Goal: Task Accomplishment & Management: Complete application form

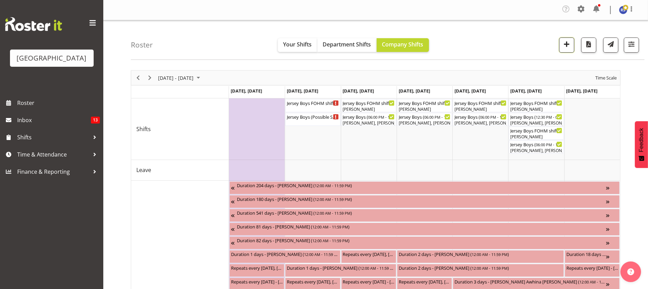
click at [564, 45] on span "button" at bounding box center [566, 44] width 9 height 9
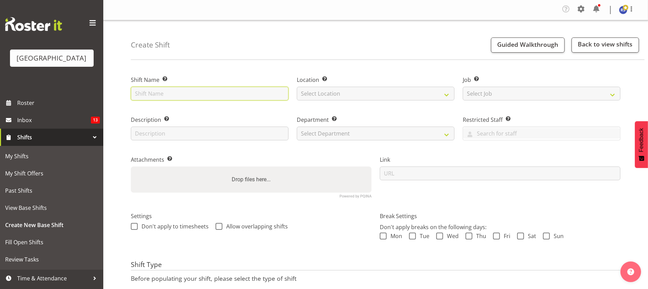
click at [158, 92] on input "text" at bounding box center [210, 94] width 158 height 14
click at [159, 96] on input "text" at bounding box center [210, 94] width 158 height 14
paste input "LASFF Opening night"
type input "LASFF Opening night (Film festival) Cargo Shed"
drag, startPoint x: 263, startPoint y: 91, endPoint x: 77, endPoint y: 83, distance: 186.1
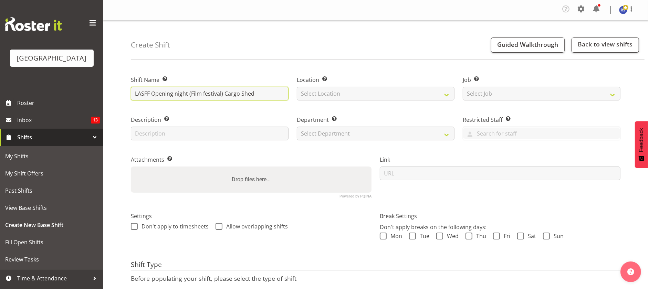
click at [77, 83] on div "Baycourt Community & Arts Centre Roster Inbox 13 Shifts My Shifts My Shift Offe…" at bounding box center [324, 170] width 648 height 340
click at [143, 132] on input "text" at bounding box center [210, 134] width 158 height 14
paste input "LASFF Opening night (Film festival) Cargo Shed"
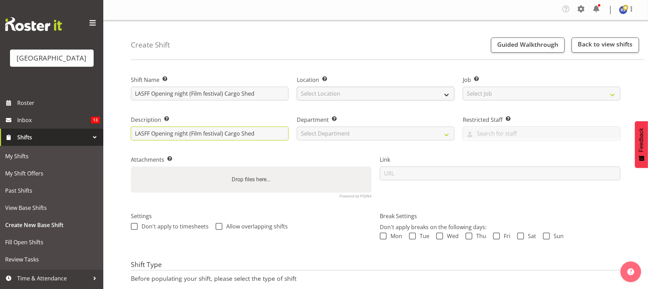
type input "LASFF Opening night (Film festival) Cargo Shed"
click at [367, 90] on select "Select Location Cargo Shed Cargo Shed Historic Village Baycourt Community and A…" at bounding box center [376, 94] width 158 height 14
select select "1119"
click at [297, 87] on select "Select Location Cargo Shed Cargo Shed Historic Village Baycourt Community and A…" at bounding box center [376, 94] width 158 height 14
click at [339, 133] on select "Select Department Baycourt Front of House Baycourt Technical" at bounding box center [376, 134] width 158 height 14
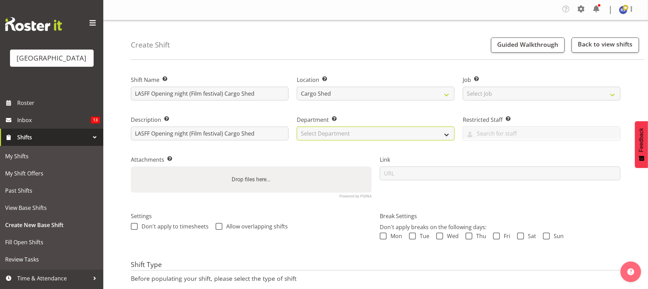
select select "791"
click at [297, 127] on select "Select Department Baycourt Front of House Baycourt Technical" at bounding box center [376, 134] width 158 height 14
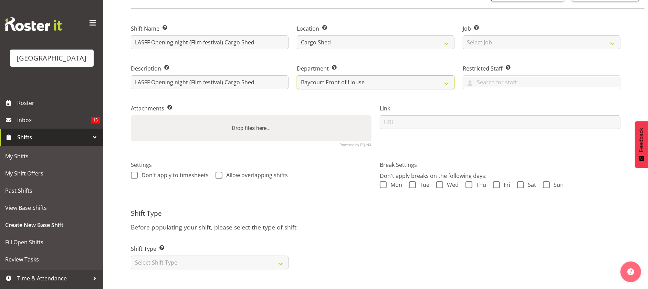
scroll to position [59, 0]
click at [185, 256] on select "Select Shift Type One Off Shift Recurring Shift Rotating Shift" at bounding box center [210, 263] width 158 height 14
select select "one_off"
click at [131, 256] on select "Select Shift Type One Off Shift Recurring Shift Rotating Shift" at bounding box center [210, 263] width 158 height 14
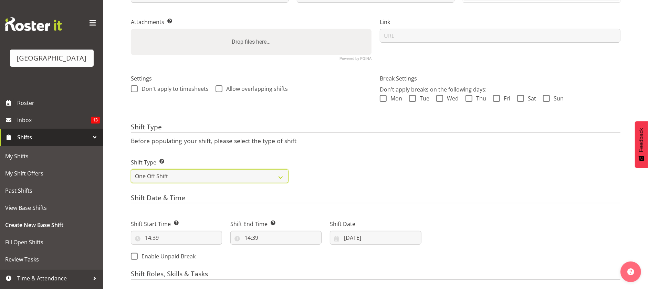
scroll to position [162, 0]
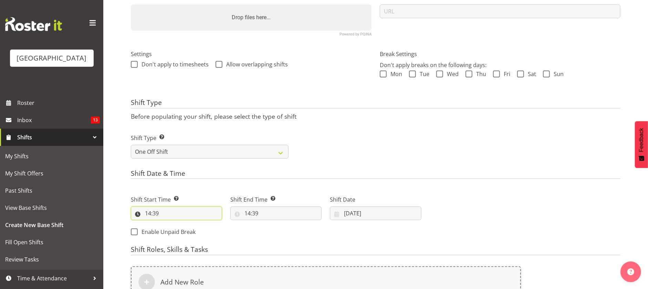
click at [185, 215] on input "14:39" at bounding box center [176, 214] width 91 height 14
click at [196, 231] on select "00 01 02 03 04 05 06 07 08 09 10 11 12 13 14 15 16 17 18 19 20 21 22 23 24 25 2…" at bounding box center [195, 231] width 15 height 14
select select "13"
click at [188, 224] on select "00 01 02 03 04 05 06 07 08 09 10 11 12 13 14 15 16 17 18 19 20 21 22 23 24 25 2…" at bounding box center [195, 231] width 15 height 14
type input "14:13"
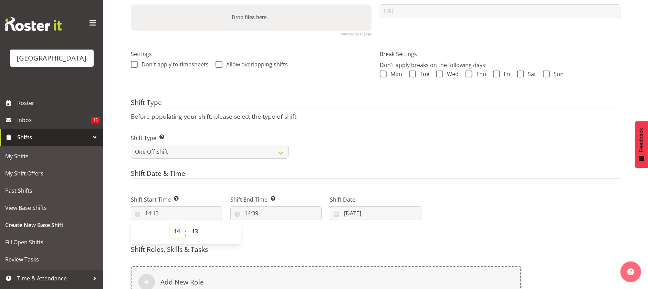
click at [178, 232] on select "00 01 02 03 04 05 06 07 08 09 10 11 12 13 14 15 16 17 18 19 20 21 22 23" at bounding box center [177, 231] width 15 height 14
select select "13"
click at [170, 224] on select "00 01 02 03 04 05 06 07 08 09 10 11 12 13 14 15 16 17 18 19 20 21 22 23" at bounding box center [177, 231] width 15 height 14
type input "13:13"
click at [199, 231] on select "00 01 02 03 04 05 06 07 08 09 10 11 12 13 14 15 16 17 18 19 20 21 22 23 24 25 2…" at bounding box center [195, 231] width 15 height 14
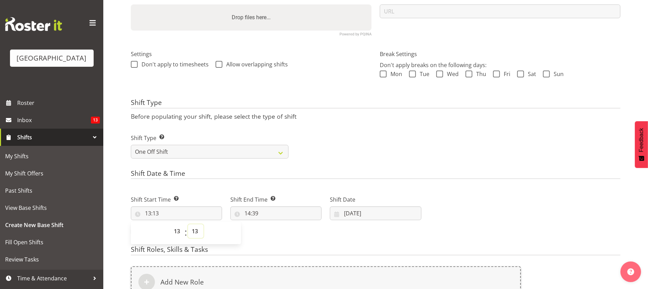
select select "45"
click at [188, 224] on select "00 01 02 03 04 05 06 07 08 09 10 11 12 13 14 15 16 17 18 19 20 21 22 23 24 25 2…" at bounding box center [195, 231] width 15 height 14
type input "13:45"
click at [271, 230] on div "Shift Start Time Set the time of the day you wish this shift to start 13:45 00 …" at bounding box center [276, 214] width 299 height 56
click at [258, 213] on input "14:39" at bounding box center [275, 214] width 91 height 14
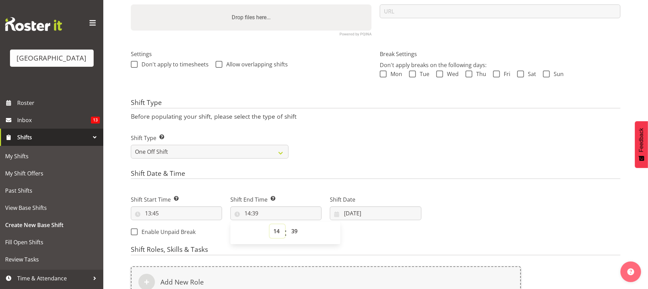
click at [276, 231] on select "00 01 02 03 04 05 06 07 08 09 10 11 12 13 14 15 16 17 18 19 20 21 22 23" at bounding box center [277, 231] width 15 height 14
select select "23"
click at [270, 224] on select "00 01 02 03 04 05 06 07 08 09 10 11 12 13 14 15 16 17 18 19 20 21 22 23" at bounding box center [277, 231] width 15 height 14
type input "23:39"
click at [294, 234] on select "00 01 02 03 04 05 06 07 08 09 10 11 12 13 14 15 16 17 18 19 20 21 22 23 24 25 2…" at bounding box center [294, 231] width 15 height 14
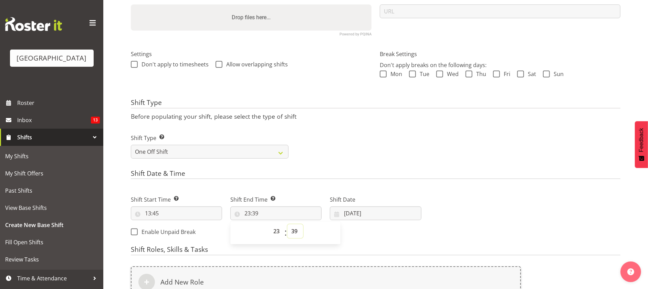
click at [293, 230] on select "00 01 02 03 04 05 06 07 08 09 10 11 12 13 14 15 16 17 18 19 20 21 22 23 24 25 2…" at bounding box center [294, 231] width 15 height 14
select select "59"
type input "23:59"
click at [363, 233] on div "Shift Start Time Set the time of the day you wish this shift to start 13:45 00 …" at bounding box center [276, 214] width 299 height 56
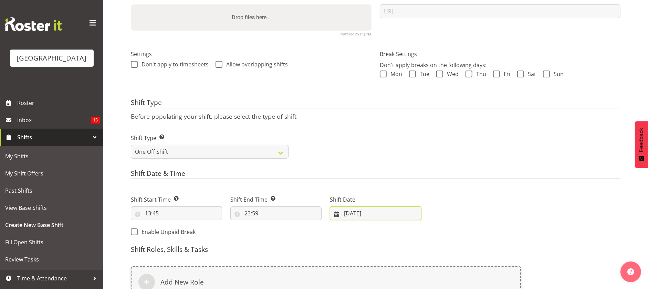
click at [346, 214] on input "02/09/2025" at bounding box center [375, 214] width 91 height 14
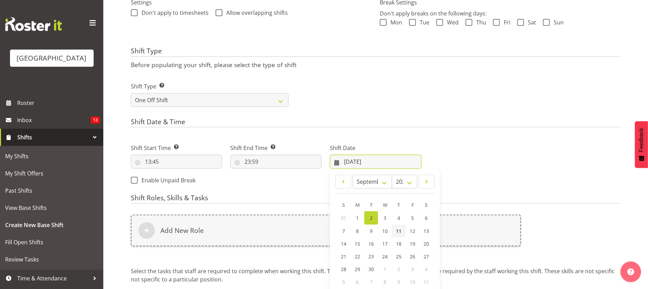
scroll to position [265, 0]
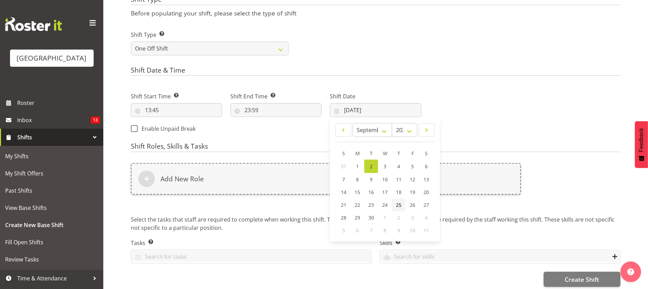
click at [397, 203] on span "25" at bounding box center [399, 205] width 6 height 7
type input "25/09/2025"
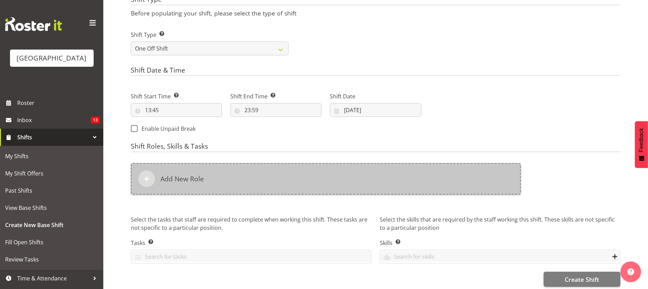
click at [254, 176] on div "Add New Role" at bounding box center [326, 179] width 390 height 32
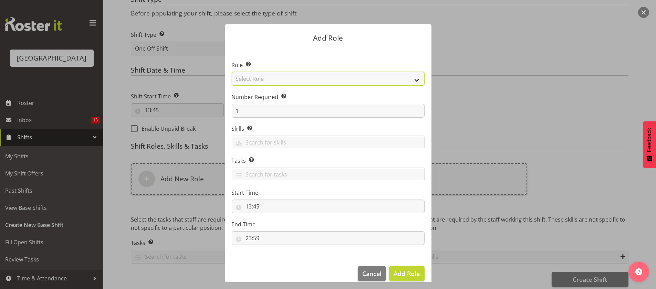
click at [258, 77] on select "Select Role Audio Bar Bar Runner Bar Training Box Office Cargo Shed Venue Rep C…" at bounding box center [328, 79] width 193 height 14
select select "1288"
click at [232, 72] on select "Select Role Audio Bar Bar Runner Bar Training Box Office Cargo Shed Venue Rep C…" at bounding box center [328, 79] width 193 height 14
click at [407, 272] on span "Add Role" at bounding box center [406, 274] width 26 height 8
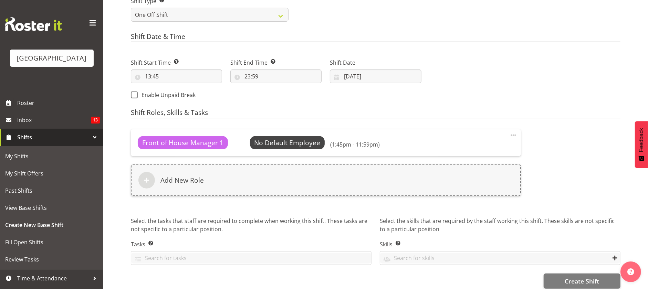
scroll to position [312, 0]
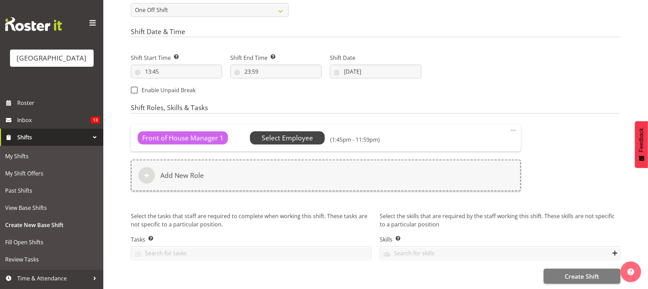
click at [301, 133] on span "Select Employee" at bounding box center [287, 138] width 51 height 10
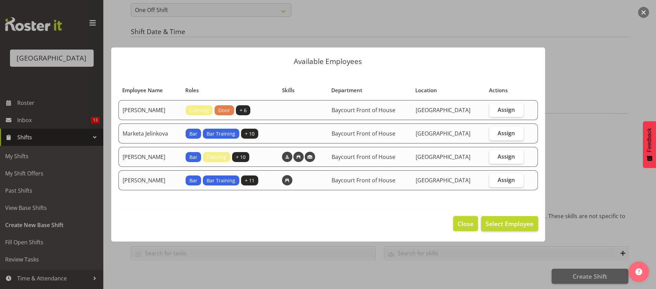
click at [462, 224] on span "Close" at bounding box center [466, 223] width 16 height 9
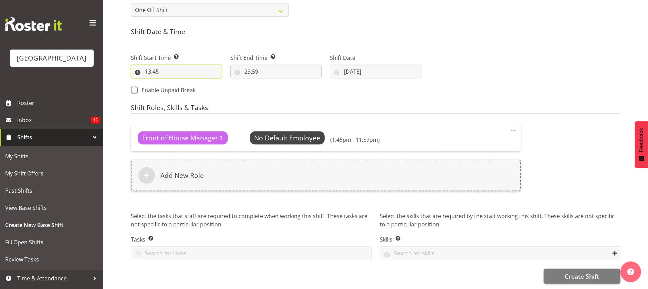
click at [167, 65] on input "13:45" at bounding box center [176, 72] width 91 height 14
click at [177, 84] on select "00 01 02 03 04 05 06 07 08 09 10 11 12 13 14 15 16 17 18 19 20 21 22 23" at bounding box center [177, 90] width 15 height 14
select select "17"
click at [170, 83] on select "00 01 02 03 04 05 06 07 08 09 10 11 12 13 14 15 16 17 18 19 20 21 22 23" at bounding box center [177, 90] width 15 height 14
type input "17:45"
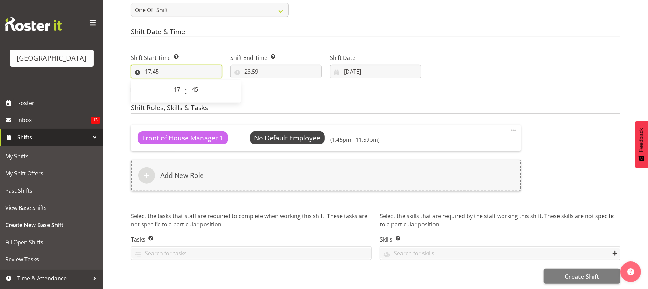
click at [201, 66] on input "17:45" at bounding box center [176, 72] width 91 height 14
click at [181, 65] on input "17:45" at bounding box center [176, 72] width 91 height 14
click at [196, 83] on select "00 01 02 03 04 05 06 07 08 09 10 11 12 13 14 15 16 17 18 19 20 21 22 23 24 25 2…" at bounding box center [195, 90] width 15 height 14
select select "15"
click at [188, 83] on select "00 01 02 03 04 05 06 07 08 09 10 11 12 13 14 15 16 17 18 19 20 21 22 23 24 25 2…" at bounding box center [195, 90] width 15 height 14
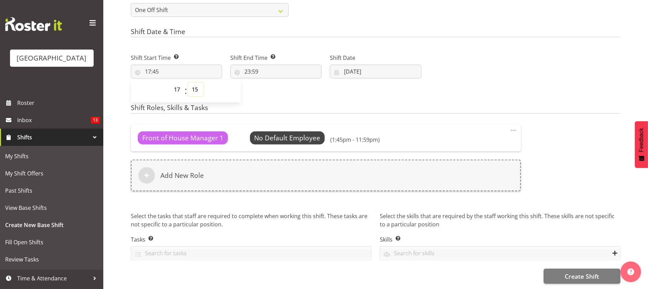
type input "17:15"
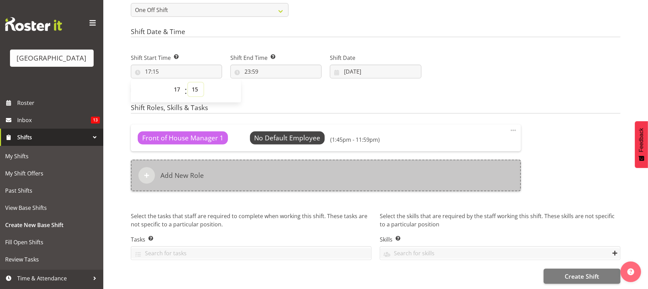
scroll to position [294, 0]
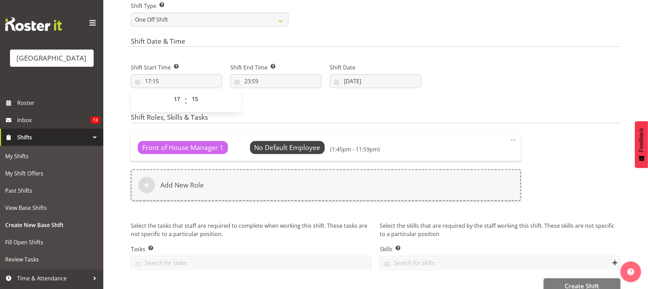
click at [321, 114] on h4 "Shift Roles, Skills & Tasks" at bounding box center [376, 119] width 490 height 10
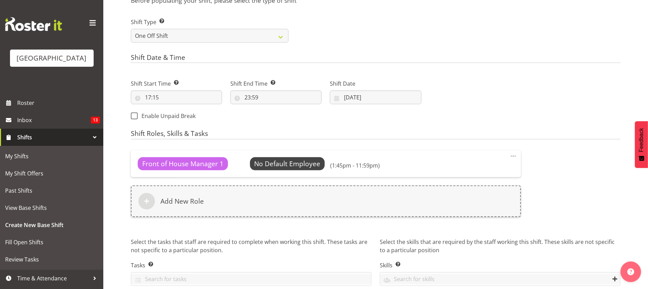
scroll to position [277, 0]
click at [337, 165] on h6 "(1:45pm - 11:59pm)" at bounding box center [355, 166] width 50 height 7
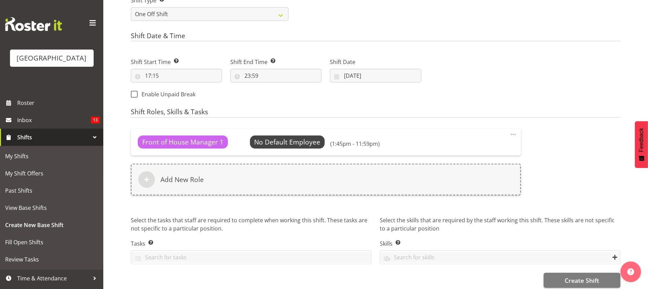
scroll to position [312, 0]
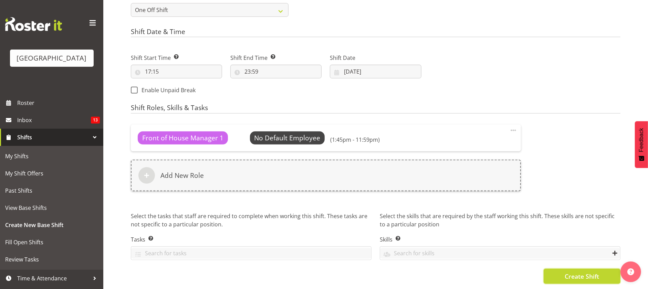
click at [595, 272] on span "Create Shift" at bounding box center [582, 276] width 34 height 9
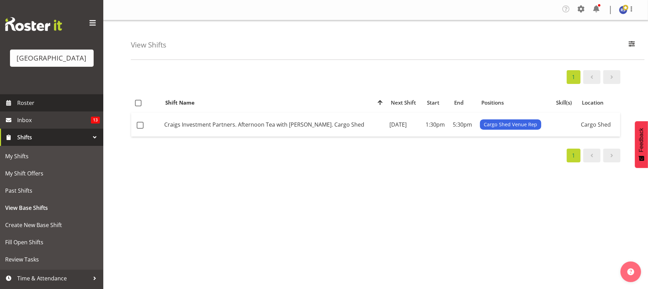
click at [26, 108] on span "Roster" at bounding box center [58, 103] width 83 height 10
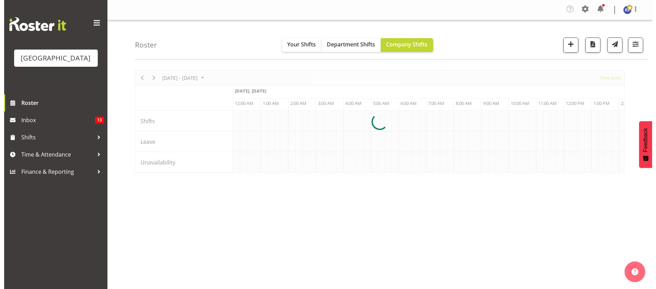
scroll to position [0, 909]
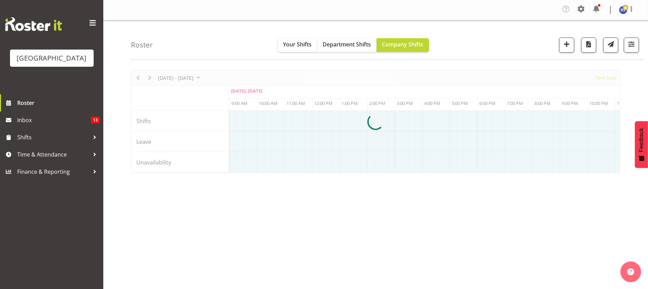
click at [186, 77] on div at bounding box center [376, 121] width 490 height 103
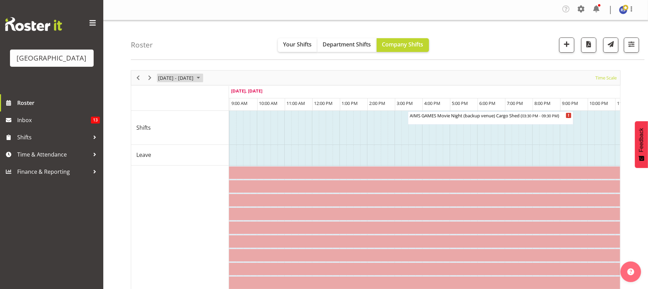
click at [186, 77] on span "[DATE] - [DATE]" at bounding box center [175, 78] width 37 height 9
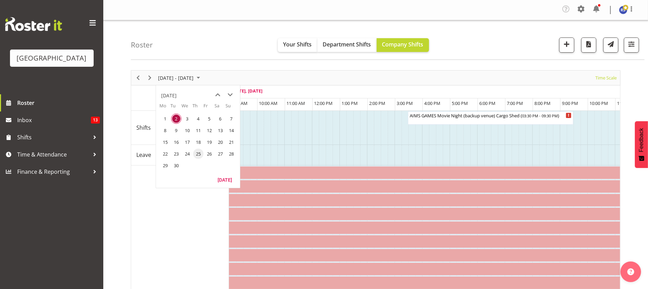
click at [199, 156] on span "25" at bounding box center [198, 154] width 10 height 10
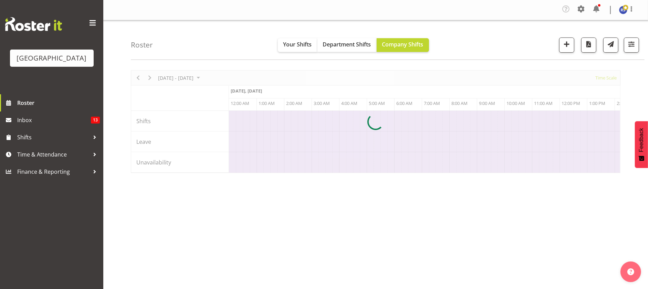
click at [611, 77] on div at bounding box center [376, 121] width 490 height 103
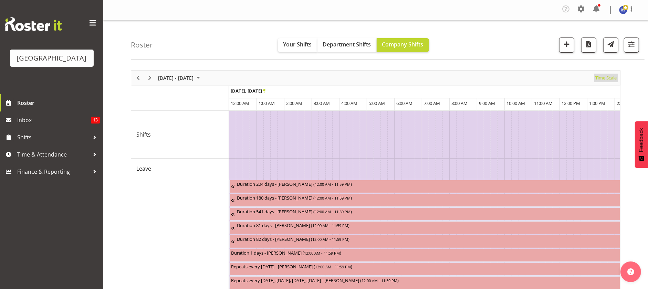
click at [609, 77] on span "Time Scale" at bounding box center [606, 78] width 23 height 9
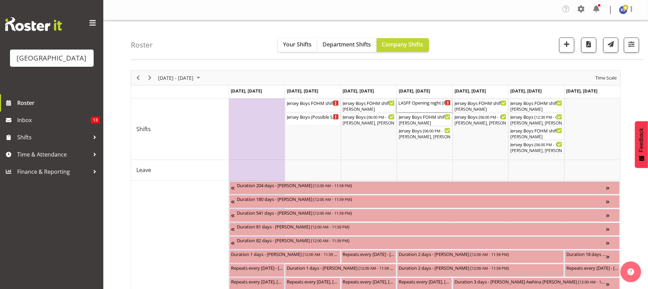
click at [425, 104] on div "LASFF Opening night (Film festival) Cargo Shed ( 05:15 PM - 11:59 PM )" at bounding box center [424, 102] width 52 height 7
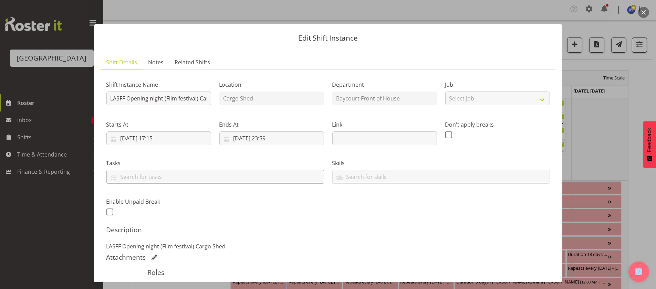
scroll to position [51, 0]
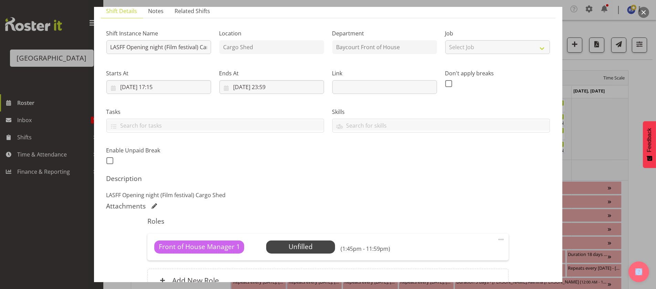
click at [497, 237] on span at bounding box center [501, 239] width 8 height 8
click at [449, 256] on link "Edit" at bounding box center [472, 256] width 66 height 12
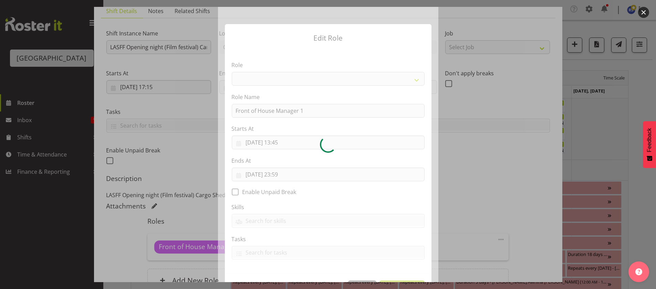
select select "1288"
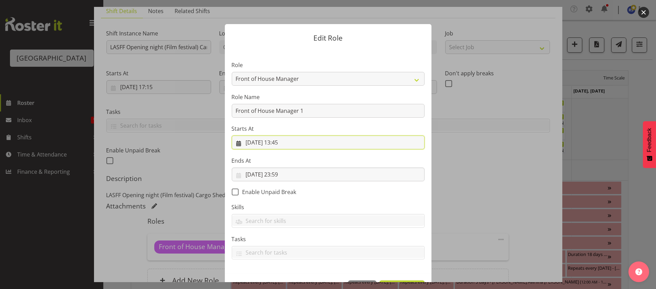
click at [284, 144] on input "25/09/2025, 13:45" at bounding box center [328, 143] width 193 height 14
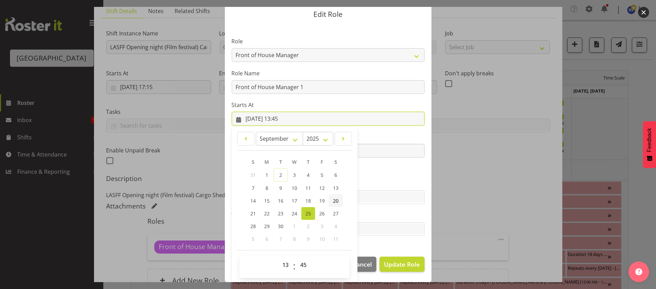
scroll to position [24, 0]
click at [282, 264] on select "00 01 02 03 04 05 06 07 08 09 10 11 12 13 14 15 16 17 18 19 20 21 22 23" at bounding box center [286, 265] width 15 height 14
select select "17"
click at [279, 258] on select "00 01 02 03 04 05 06 07 08 09 10 11 12 13 14 15 16 17 18 19 20 21 22 23" at bounding box center [286, 265] width 15 height 14
type input "25/09/2025, 17:45"
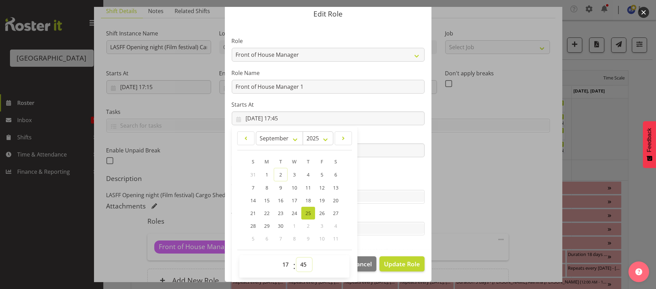
click at [297, 264] on select "00 01 02 03 04 05 06 07 08 09 10 11 12 13 14 15 16 17 18 19 20 21 22 23 24 25 2…" at bounding box center [303, 265] width 15 height 14
select select "15"
click at [296, 258] on select "00 01 02 03 04 05 06 07 08 09 10 11 12 13 14 15 16 17 18 19 20 21 22 23 24 25 2…" at bounding box center [303, 265] width 15 height 14
type input "25/09/2025, 17:15"
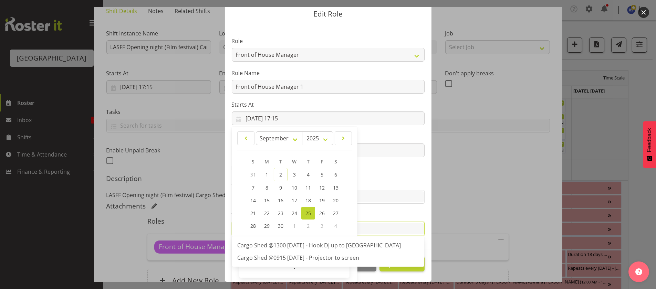
click at [393, 230] on input "text" at bounding box center [328, 228] width 192 height 11
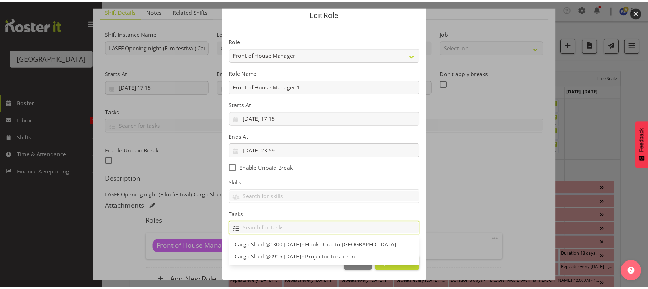
scroll to position [23, 0]
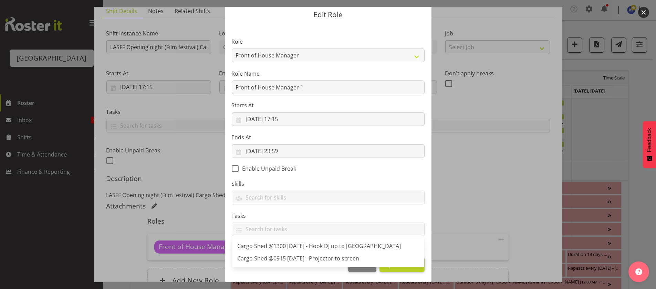
click at [478, 226] on form "Edit Role Role Audio Bar Bar Runner Bar Training Box Office Cargo Shed Venue Re…" at bounding box center [328, 120] width 330 height 275
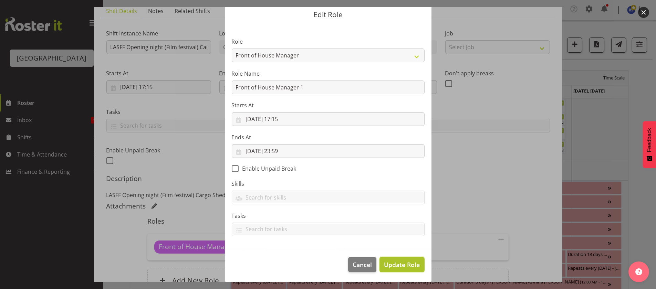
click at [393, 266] on span "Update Role" at bounding box center [402, 264] width 36 height 9
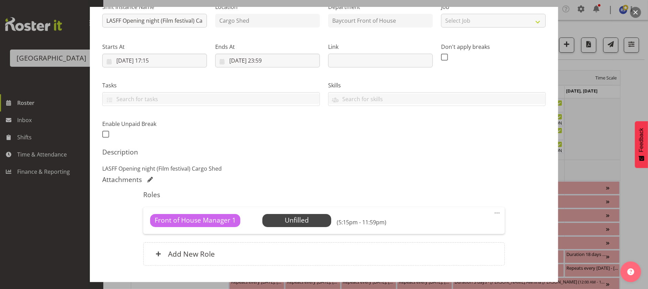
scroll to position [103, 0]
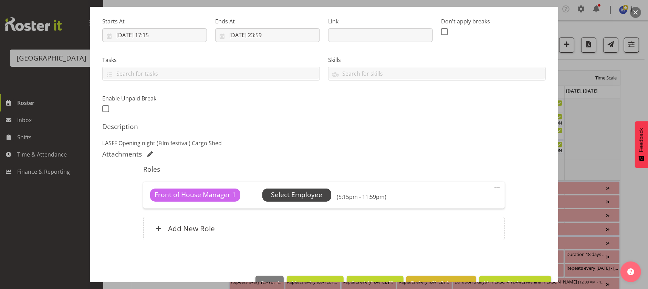
click at [304, 189] on span "Select Employee" at bounding box center [296, 195] width 69 height 13
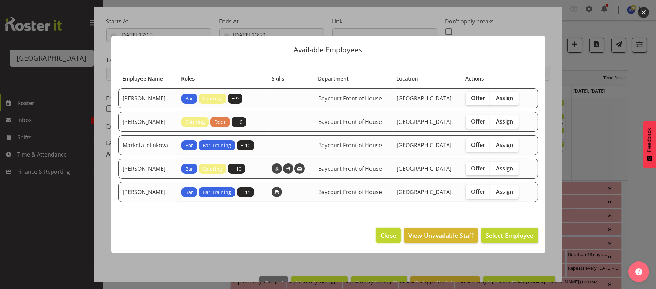
click at [378, 239] on button "Close" at bounding box center [388, 235] width 25 height 15
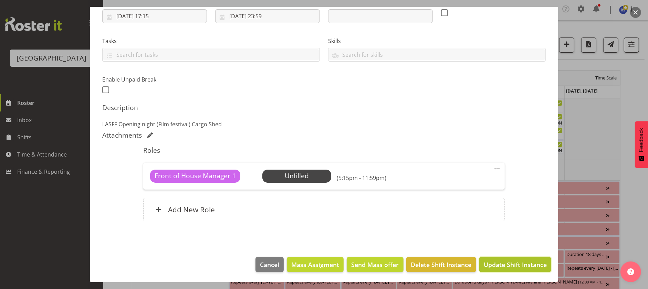
click at [514, 264] on span "Update Shift Instance" at bounding box center [515, 264] width 63 height 9
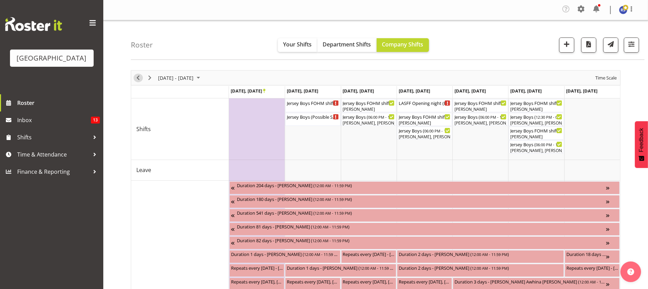
click at [136, 76] on span "Previous" at bounding box center [138, 78] width 8 height 9
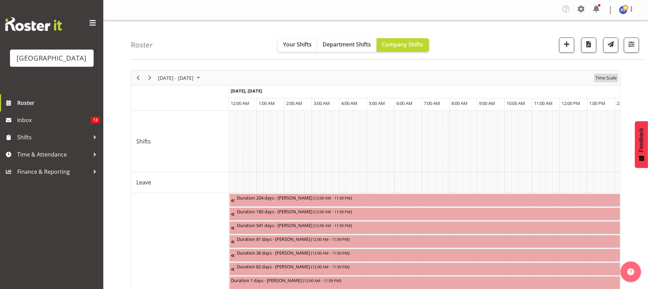
click at [610, 79] on span "Time Scale" at bounding box center [606, 78] width 23 height 9
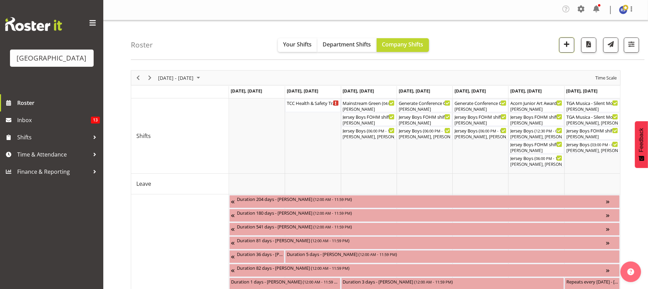
click at [570, 46] on span "button" at bounding box center [566, 44] width 9 height 9
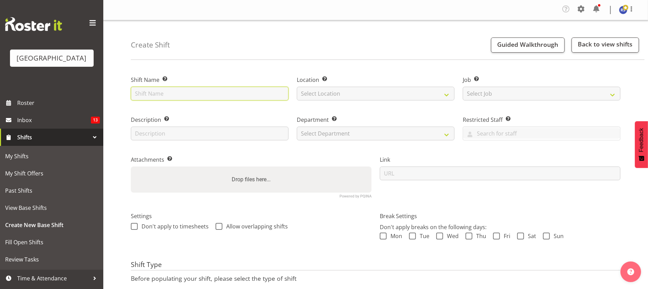
click at [185, 89] on input "text" at bounding box center [210, 94] width 158 height 14
click at [190, 93] on input "Chapel (Food Experince" at bounding box center [210, 94] width 158 height 14
click at [224, 94] on input "Chapel (Food Experience" at bounding box center [210, 94] width 158 height 14
click at [275, 87] on input "Chapel (Food Experience / Party) Cargo Shed" at bounding box center [210, 94] width 158 height 14
drag, startPoint x: 248, startPoint y: 93, endPoint x: 125, endPoint y: 89, distance: 123.0
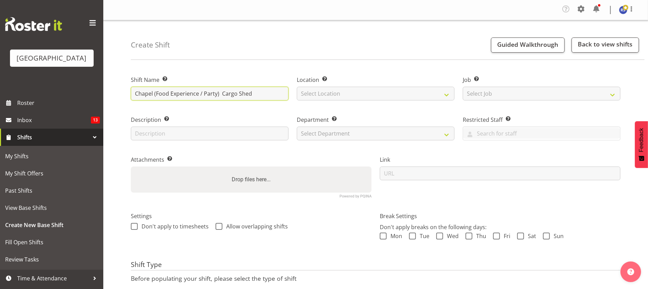
click at [125, 89] on div "Create Shift Guided Walkthrough Back to view shifts Shift Name Enter a name for…" at bounding box center [375, 180] width 545 height 320
type input "Chapel (Food Experience / Party) Cargo Shed"
click at [160, 133] on input "text" at bounding box center [210, 134] width 158 height 14
paste input "Chapel (Food Experience / Party) Cargo Shed"
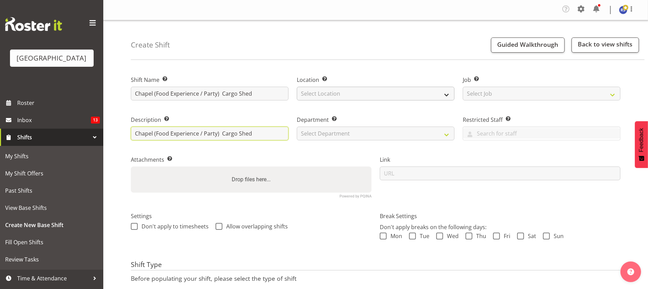
type input "Chapel (Food Experience / Party) Cargo Shed"
click at [328, 91] on select "Select Location Cargo Shed Cargo Shed Historic Village Baycourt Community and A…" at bounding box center [376, 94] width 158 height 14
select select "1119"
click at [297, 87] on select "Select Location Cargo Shed Cargo Shed Historic Village Baycourt Community and A…" at bounding box center [376, 94] width 158 height 14
click at [368, 133] on select "Select Department Baycourt Front of House Baycourt Technical" at bounding box center [376, 134] width 158 height 14
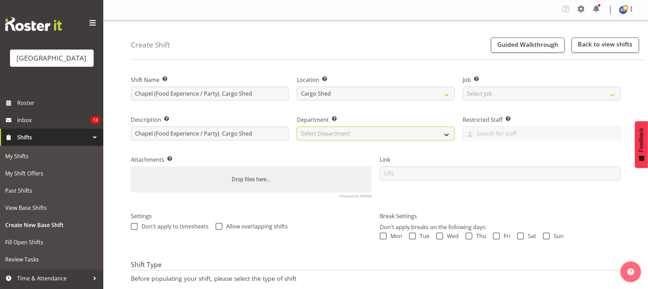
select select "791"
click at [297, 127] on select "Select Department Baycourt Front of House Baycourt Technical" at bounding box center [376, 134] width 158 height 14
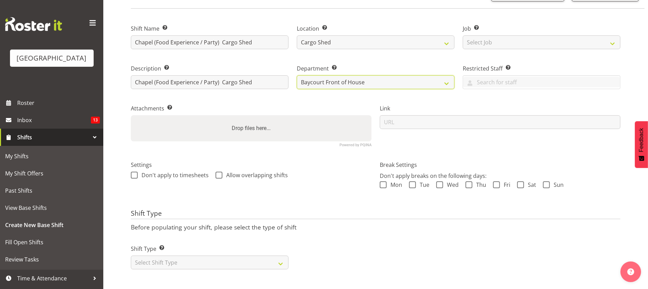
scroll to position [59, 0]
click at [227, 256] on select "Select Shift Type One Off Shift Recurring Shift Rotating Shift" at bounding box center [210, 263] width 158 height 14
select select "one_off"
click at [131, 256] on select "Select Shift Type One Off Shift Recurring Shift Rotating Shift" at bounding box center [210, 263] width 158 height 14
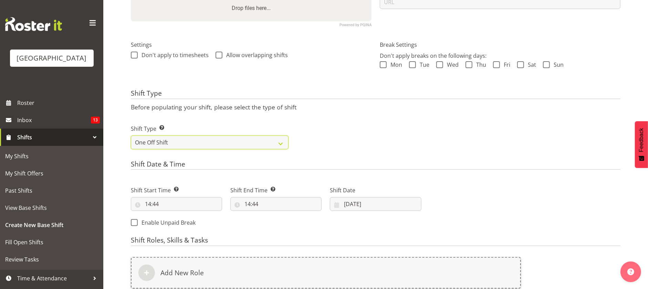
scroll to position [179, 0]
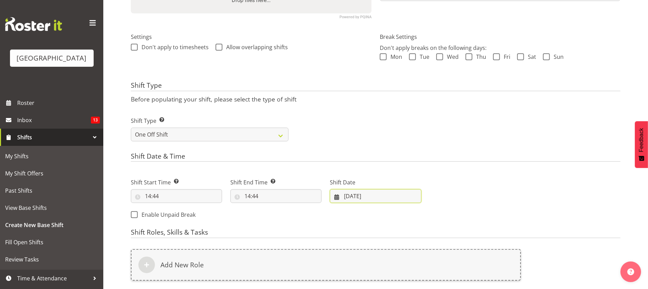
click at [356, 196] on input "02/09/2025" at bounding box center [375, 196] width 91 height 14
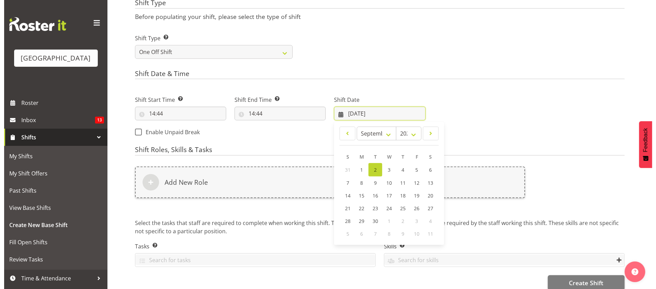
scroll to position [265, 0]
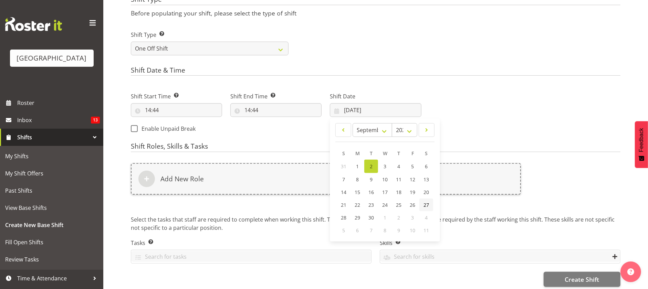
click at [426, 207] on span "27" at bounding box center [426, 205] width 6 height 7
type input "27/09/2025"
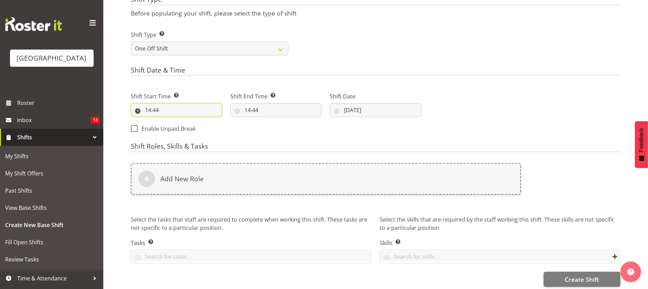
click at [172, 109] on input "14:44" at bounding box center [176, 110] width 91 height 14
click at [177, 125] on select "00 01 02 03 04 05 06 07 08 09 10 11 12 13 14 15 16 17 18 19 20 21 22 23" at bounding box center [177, 128] width 15 height 14
select select "10"
click at [170, 121] on select "00 01 02 03 04 05 06 07 08 09 10 11 12 13 14 15 16 17 18 19 20 21 22 23" at bounding box center [177, 128] width 15 height 14
type input "10:44"
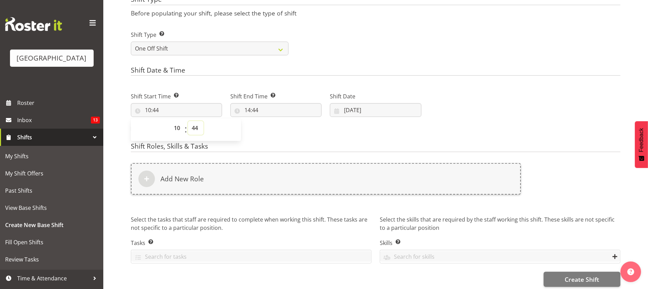
click at [193, 125] on select "00 01 02 03 04 05 06 07 08 09 10 11 12 13 14 15 16 17 18 19 20 21 22 23 24 25 2…" at bounding box center [195, 128] width 15 height 14
select select "0"
click at [188, 121] on select "00 01 02 03 04 05 06 07 08 09 10 11 12 13 14 15 16 17 18 19 20 21 22 23 24 25 2…" at bounding box center [195, 128] width 15 height 14
type input "10:00"
click at [264, 130] on div "Shift Start Time Set the time of the day you wish this shift to start 10:00 00 …" at bounding box center [276, 111] width 299 height 56
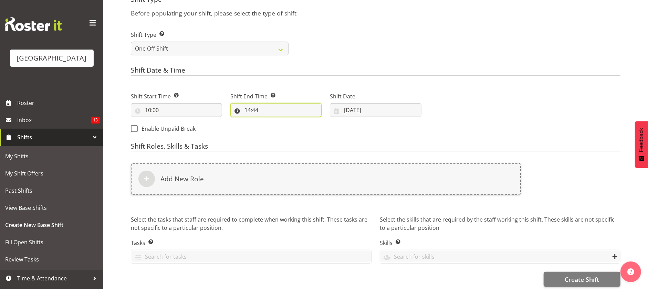
click at [258, 112] on input "14:44" at bounding box center [275, 110] width 91 height 14
click at [279, 129] on select "00 01 02 03 04 05 06 07 08 09 10 11 12 13 14 15 16 17 18 19 20 21 22 23" at bounding box center [277, 128] width 15 height 14
select select "23"
click at [270, 121] on select "00 01 02 03 04 05 06 07 08 09 10 11 12 13 14 15 16 17 18 19 20 21 22 23" at bounding box center [277, 128] width 15 height 14
type input "23:44"
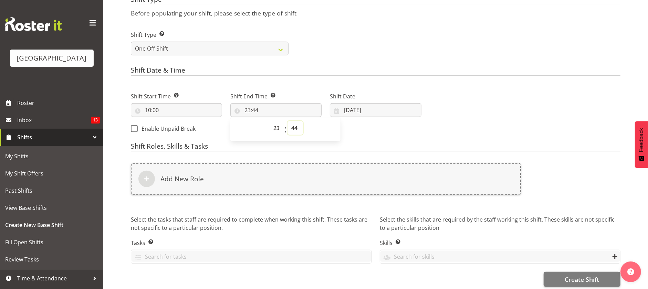
click at [293, 126] on select "00 01 02 03 04 05 06 07 08 09 10 11 12 13 14 15 16 17 18 19 20 21 22 23 24 25 2…" at bounding box center [294, 128] width 15 height 14
select select "59"
click at [287, 121] on select "00 01 02 03 04 05 06 07 08 09 10 11 12 13 14 15 16 17 18 19 20 21 22 23 24 25 2…" at bounding box center [294, 128] width 15 height 14
type input "23:59"
click at [369, 137] on div "Shift Start Time Set the time of the day you wish this shift to start 10:00 00 …" at bounding box center [276, 111] width 299 height 56
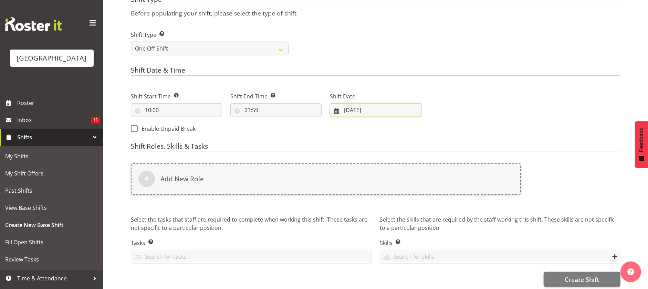
click at [363, 109] on input "27/09/2025" at bounding box center [375, 110] width 91 height 14
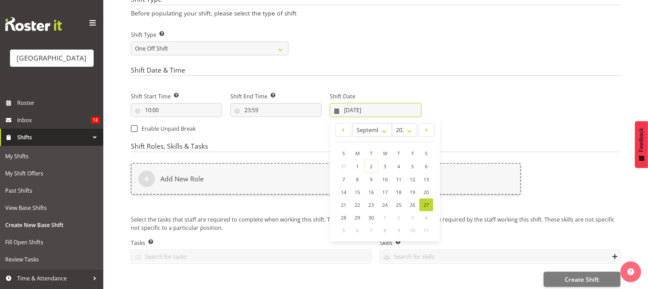
click at [363, 109] on input "27/09/2025" at bounding box center [375, 110] width 91 height 14
click at [312, 134] on div "Shift Start Time Set the time of the day you wish this shift to start 10:00 00 …" at bounding box center [276, 111] width 299 height 56
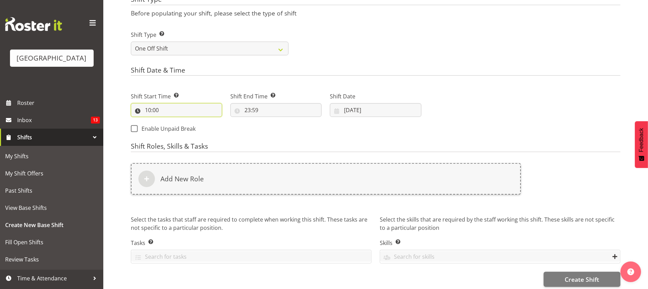
click at [169, 111] on input "10:00" at bounding box center [176, 110] width 91 height 14
click at [174, 127] on select "00 01 02 03 04 05 06 07 08 09 10 11 12 13 14 15 16 17 18 19 20 21 22 23" at bounding box center [177, 128] width 15 height 14
select select "12"
click at [170, 121] on select "00 01 02 03 04 05 06 07 08 09 10 11 12 13 14 15 16 17 18 19 20 21 22 23" at bounding box center [177, 128] width 15 height 14
type input "12:00"
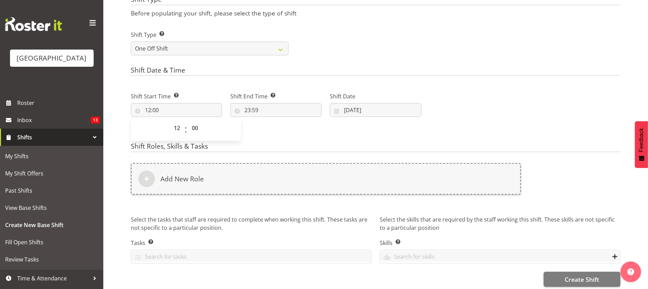
click at [302, 140] on form "Shift Name Enter a name for the shift (e.g. Day Shift). Chapel (Food Experience…" at bounding box center [376, 44] width 490 height 486
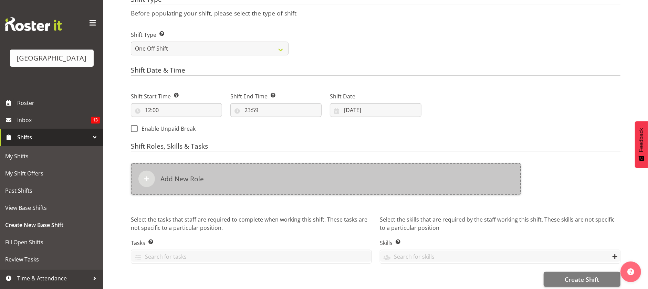
click at [231, 176] on div "Add New Role" at bounding box center [326, 179] width 390 height 32
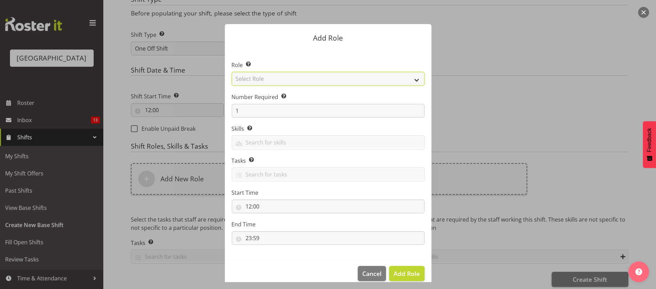
click at [254, 77] on select "Select Role Audio Bar Bar Runner Bar Training Box Office Cargo Shed Venue Rep C…" at bounding box center [328, 79] width 193 height 14
select select "1288"
click at [232, 72] on select "Select Role Audio Bar Bar Runner Bar Training Box Office Cargo Shed Venue Rep C…" at bounding box center [328, 79] width 193 height 14
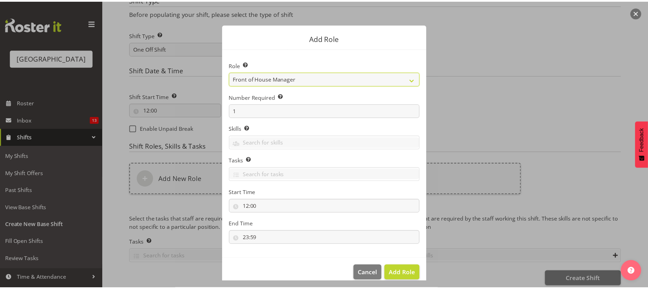
scroll to position [9, 0]
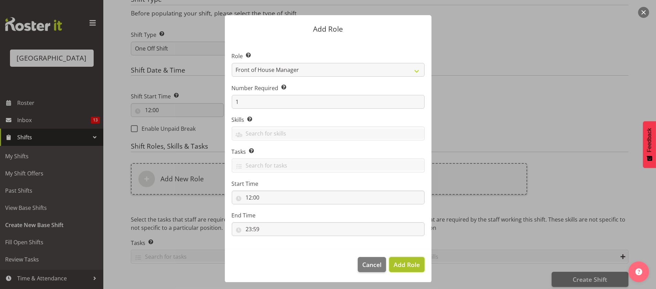
click at [405, 264] on span "Add Role" at bounding box center [406, 265] width 26 height 8
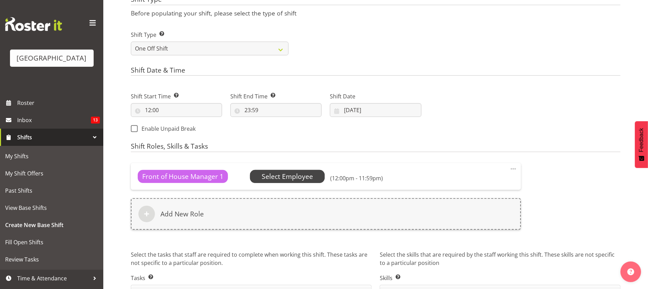
click at [297, 176] on span "Select Employee" at bounding box center [287, 177] width 51 height 10
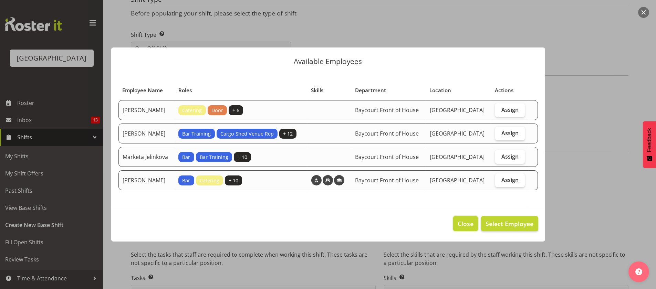
click at [471, 228] on span "Close" at bounding box center [466, 223] width 16 height 9
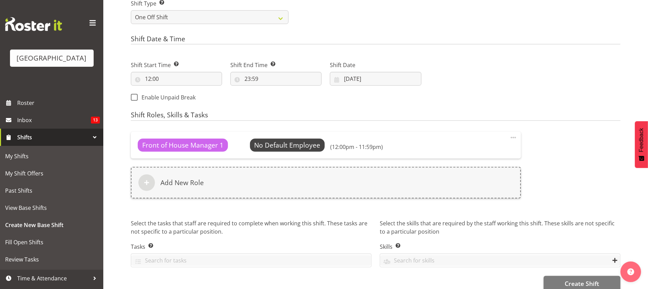
scroll to position [312, 0]
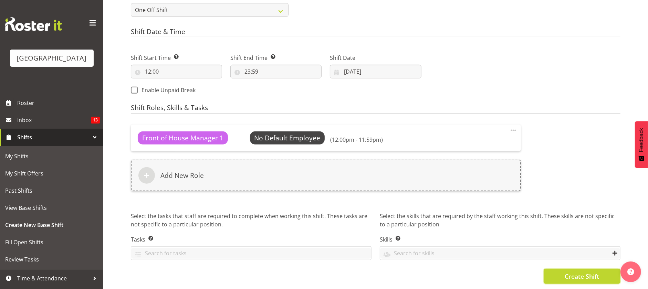
click at [576, 272] on span "Create Shift" at bounding box center [582, 276] width 34 height 9
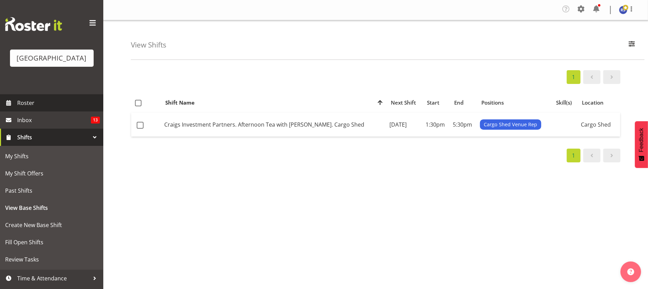
click at [45, 108] on span "Roster" at bounding box center [58, 103] width 83 height 10
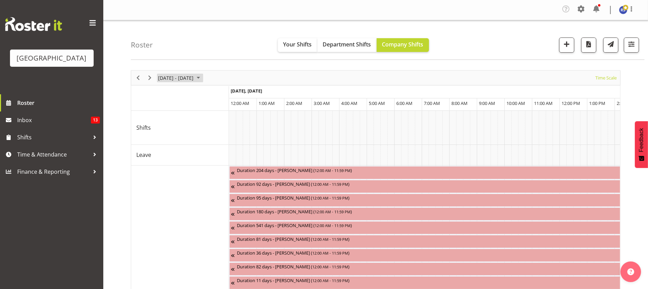
click at [180, 79] on span "[DATE] - [DATE]" at bounding box center [175, 78] width 37 height 9
click at [196, 156] on span "25" at bounding box center [198, 154] width 10 height 10
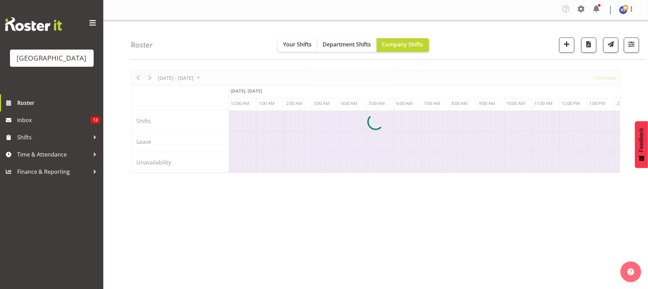
click at [599, 77] on div at bounding box center [376, 121] width 490 height 103
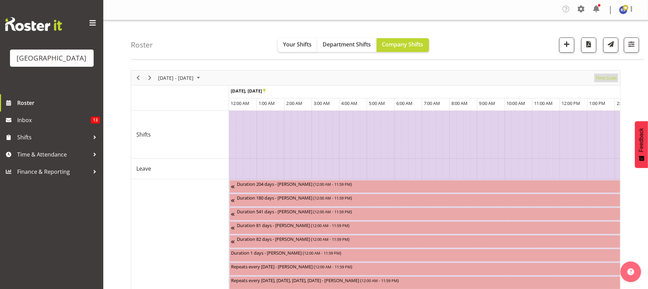
click at [603, 79] on span "Time Scale" at bounding box center [606, 78] width 23 height 9
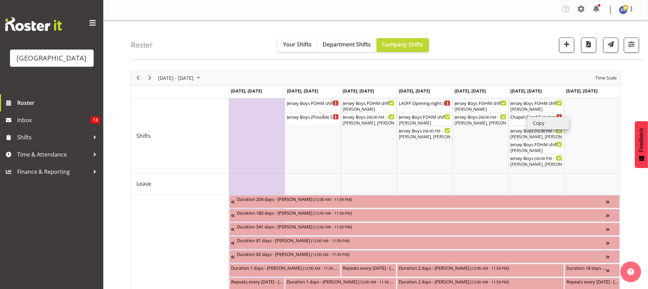
click at [534, 121] on li "Copy" at bounding box center [547, 123] width 41 height 12
click at [574, 104] on td "Timeline Week of September 25, 2025" at bounding box center [592, 135] width 56 height 75
click at [582, 109] on li "Paste" at bounding box center [594, 110] width 41 height 12
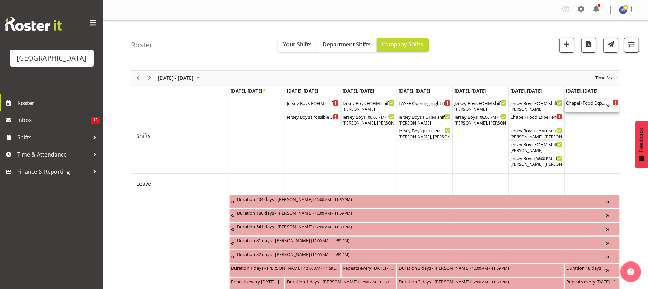
click at [582, 108] on div "Chapel (Food Experience / Party) Cargo Shed ( 01:00 PM - 12:59 AM )" at bounding box center [586, 105] width 40 height 13
click at [0, 0] on div at bounding box center [0, 0] width 0 height 0
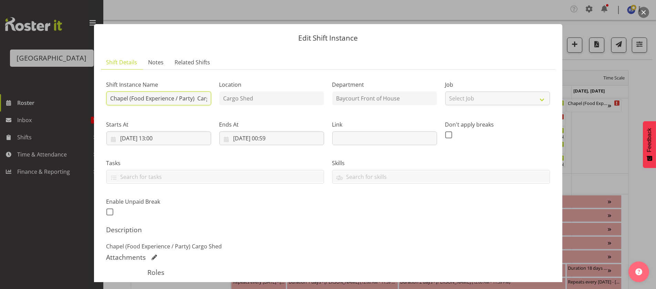
click at [170, 102] on input "Chapel (Food Experience / Party) Cargo Shed" at bounding box center [158, 99] width 105 height 14
drag, startPoint x: 134, startPoint y: 96, endPoint x: 195, endPoint y: 95, distance: 60.9
click at [195, 95] on input "Chapel (Food Experience / Party) Cargo Shed" at bounding box center [158, 99] width 105 height 14
type input "Chapel (Pack out) Cargo Shed"
click at [192, 111] on div "Starts At 28/09/2025, 13:00 January February March April May June July August S…" at bounding box center [158, 130] width 113 height 39
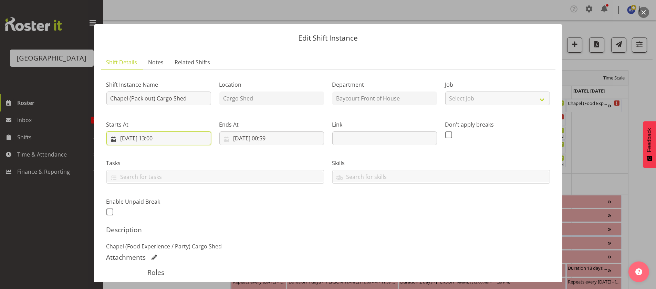
click at [162, 141] on input "28/09/2025, 13:00" at bounding box center [158, 139] width 105 height 14
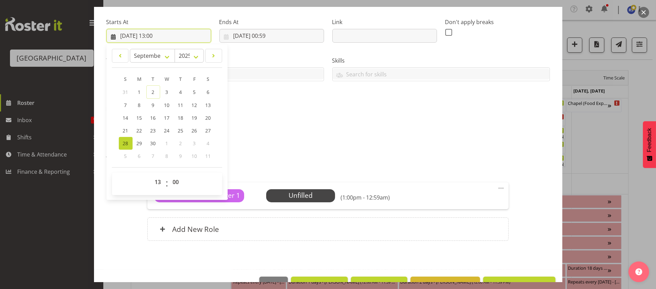
scroll to position [103, 0]
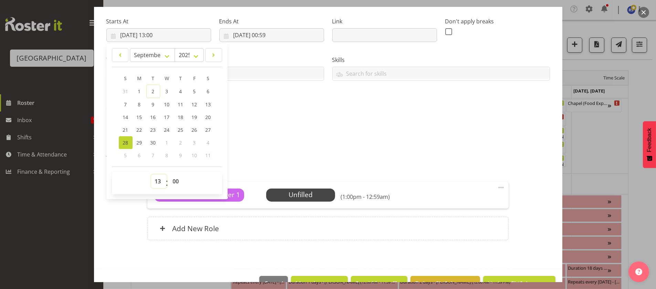
click at [157, 179] on select "00 01 02 03 04 05 06 07 08 09 10 11 12 13 14 15 16 17 18 19 20 21 22 23" at bounding box center [158, 182] width 15 height 14
select select "9"
click at [151, 175] on select "00 01 02 03 04 05 06 07 08 09 10 11 12 13 14 15 16 17 18 19 20 21 22 23" at bounding box center [158, 182] width 15 height 14
type input "28/09/2025, 09:00"
click at [268, 141] on p "Chapel (Food Experience / Party) Cargo Shed" at bounding box center [327, 143] width 443 height 8
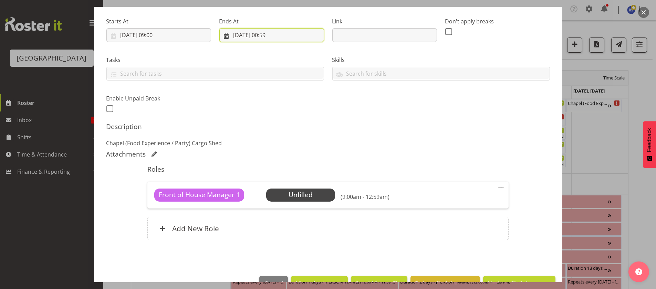
click at [271, 34] on input "29/09/2025, 00:59" at bounding box center [271, 35] width 105 height 14
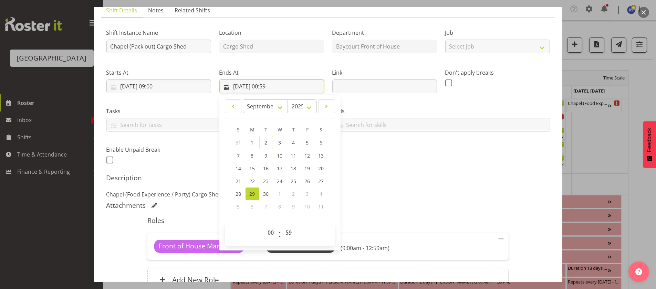
scroll to position [51, 0]
click at [234, 86] on input "29/09/2025, 00:59" at bounding box center [271, 87] width 105 height 14
click at [236, 193] on span "28" at bounding box center [239, 194] width 6 height 7
type input "28/09/2025, 00:59"
click at [271, 85] on input "28/09/2025, 00:59" at bounding box center [271, 87] width 105 height 14
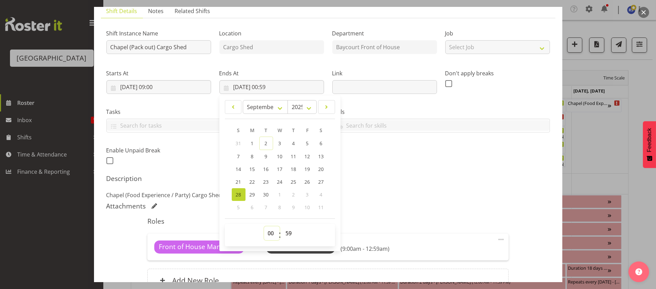
click at [267, 233] on select "00 01 02 03 04 05 06 07 08 09 10 11 12 13 14 15 16 17 18 19 20 21 22 23" at bounding box center [271, 234] width 15 height 14
select select "12"
click at [264, 227] on select "00 01 02 03 04 05 06 07 08 09 10 11 12 13 14 15 16 17 18 19 20 21 22 23" at bounding box center [271, 234] width 15 height 14
type input "28/09/2025, 12:59"
click at [286, 232] on select "00 01 02 03 04 05 06 07 08 09 10 11 12 13 14 15 16 17 18 19 20 21 22 23 24 25 2…" at bounding box center [289, 234] width 15 height 14
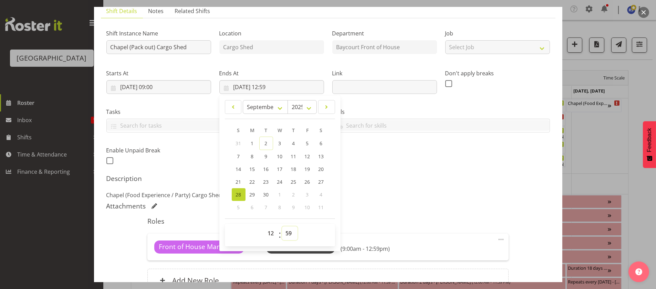
select select "0"
click at [282, 227] on select "00 01 02 03 04 05 06 07 08 09 10 11 12 13 14 15 16 17 18 19 20 21 22 23 24 25 2…" at bounding box center [289, 234] width 15 height 14
type input "28/09/2025, 12:00"
click at [414, 197] on p "Chapel (Food Experience / Party) Cargo Shed" at bounding box center [327, 195] width 443 height 8
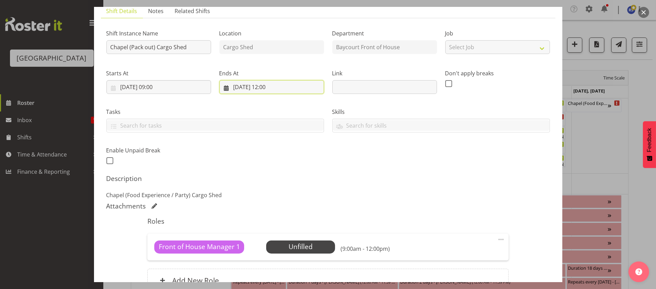
click at [270, 88] on input "28/09/2025, 12:00" at bounding box center [271, 87] width 105 height 14
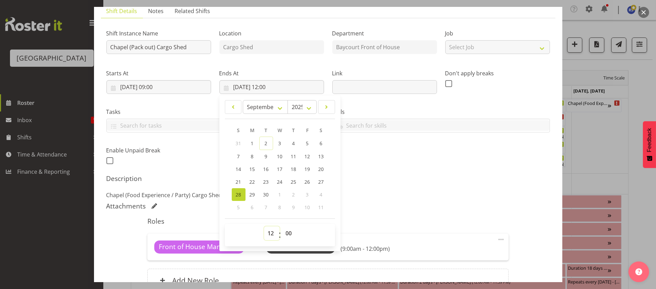
click at [267, 233] on select "00 01 02 03 04 05 06 07 08 09 10 11 12 13 14 15 16 17 18 19 20 21 22 23" at bounding box center [271, 234] width 15 height 14
select select "11"
click at [264, 227] on select "00 01 02 03 04 05 06 07 08 09 10 11 12 13 14 15 16 17 18 19 20 21 22 23" at bounding box center [271, 234] width 15 height 14
type input "28/09/2025, 11:00"
click at [390, 171] on div "Shift Instance Name Chapel (Pack out) Cargo Shed Location Cargo Shed Department…" at bounding box center [327, 162] width 443 height 277
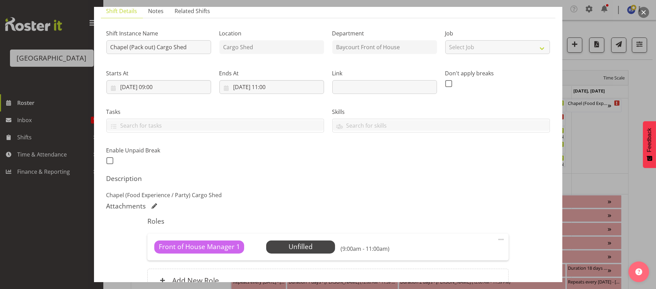
click at [497, 239] on span at bounding box center [501, 239] width 8 height 8
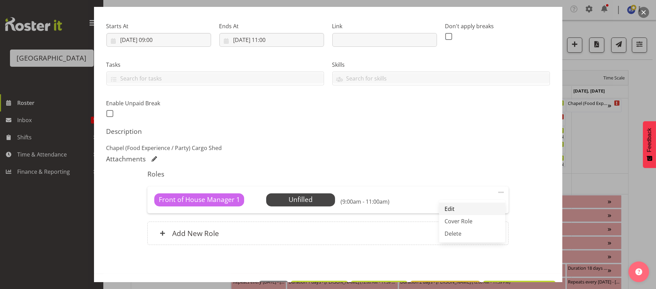
scroll to position [103, 0]
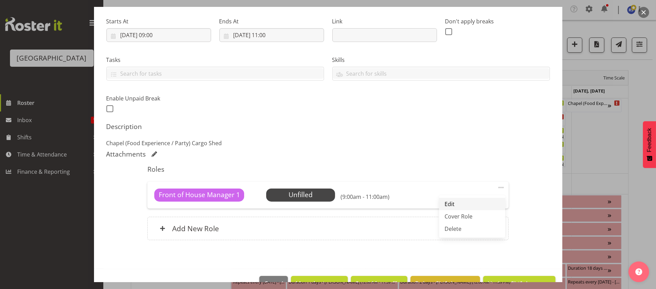
click at [445, 203] on link "Edit" at bounding box center [472, 204] width 66 height 12
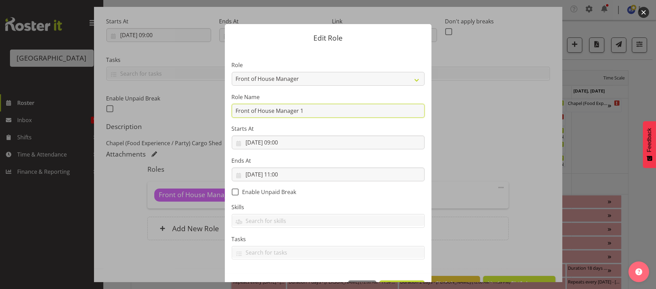
click at [309, 108] on input "Front of House Manager 1" at bounding box center [328, 111] width 193 height 14
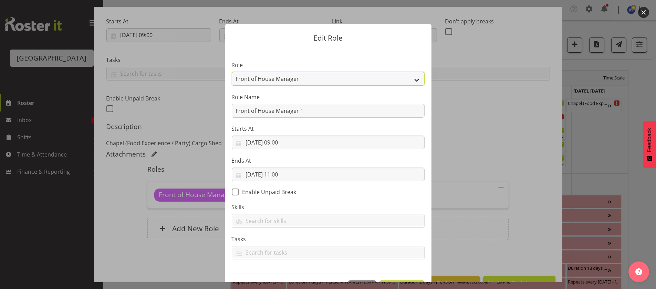
click at [312, 80] on select "Audio Bar Bar Runner Bar Training Box Office Cargo Shed Venue Rep Catering Door…" at bounding box center [328, 79] width 193 height 14
select select "1352"
click at [232, 72] on select "Audio Bar Bar Runner Bar Training Box Office Cargo Shed Venue Rep Catering Door…" at bounding box center [328, 79] width 193 height 14
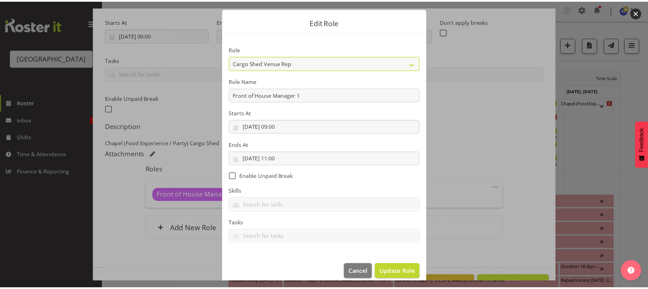
scroll to position [23, 0]
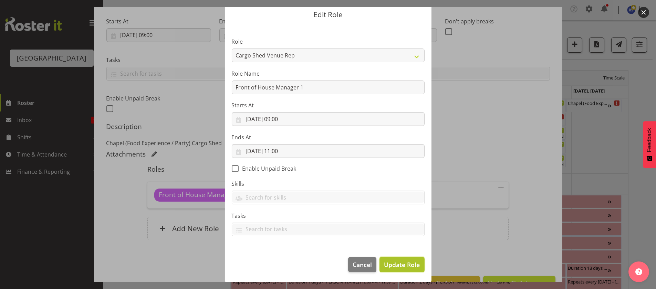
click at [402, 263] on span "Update Role" at bounding box center [402, 264] width 36 height 9
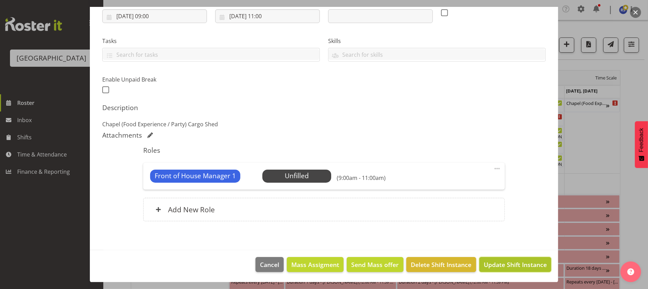
click at [518, 264] on span "Update Shift Instance" at bounding box center [515, 264] width 63 height 9
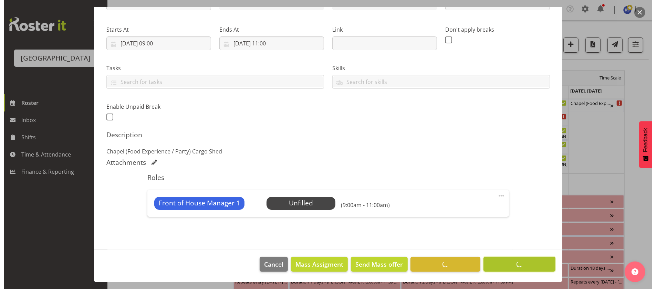
scroll to position [95, 0]
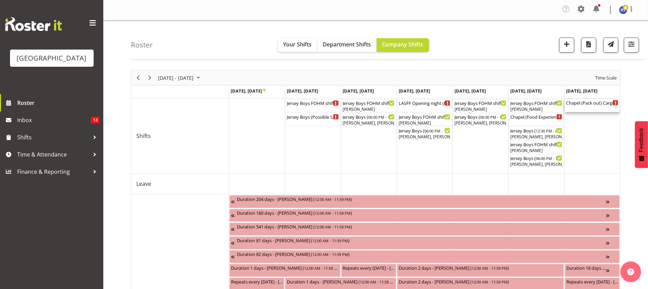
click at [587, 105] on div "Chapel (Pack out) Cargo Shed ( 09:00 AM - 11:00 AM )" at bounding box center [592, 102] width 52 height 7
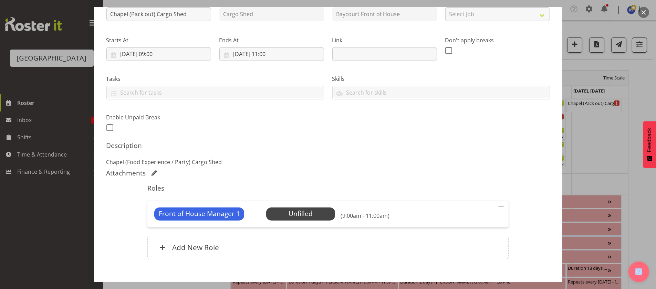
scroll to position [86, 0]
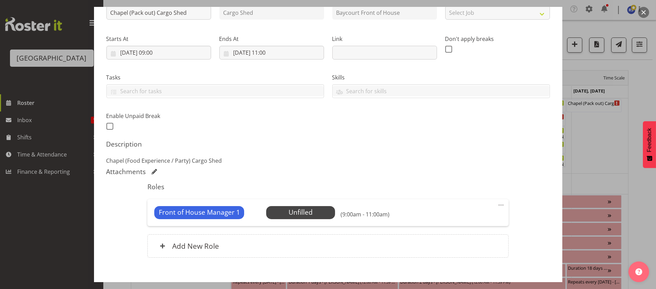
click at [182, 212] on span "Front of House Manager 1" at bounding box center [199, 213] width 81 height 10
click at [497, 203] on span at bounding box center [501, 205] width 8 height 8
click at [451, 220] on link "Edit" at bounding box center [472, 222] width 66 height 12
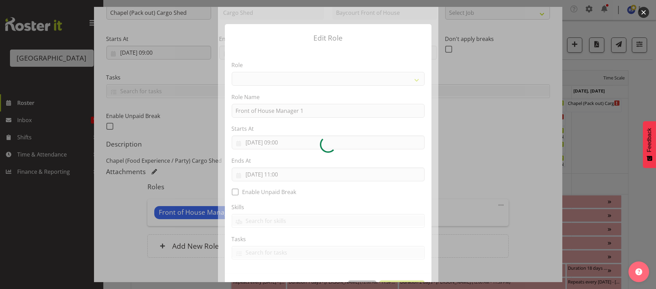
select select "1352"
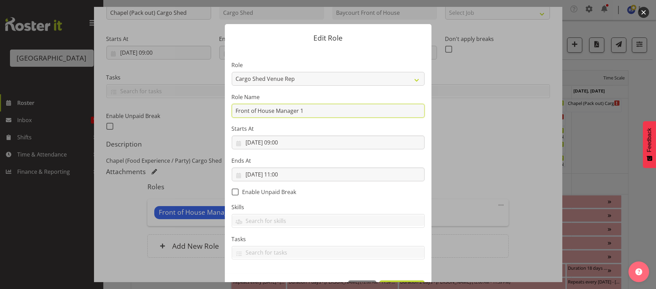
click at [311, 109] on input "Front of House Manager 1" at bounding box center [328, 111] width 193 height 14
drag, startPoint x: 317, startPoint y: 109, endPoint x: 206, endPoint y: 111, distance: 110.9
click at [206, 111] on form "Edit Role Role Audio Bar Bar Runner Bar Training Box Office Cargo Shed Venue Re…" at bounding box center [328, 144] width 330 height 275
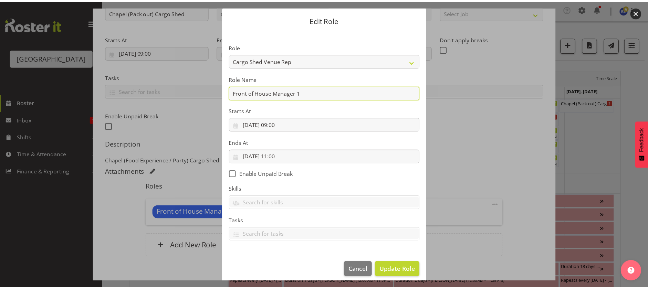
scroll to position [23, 0]
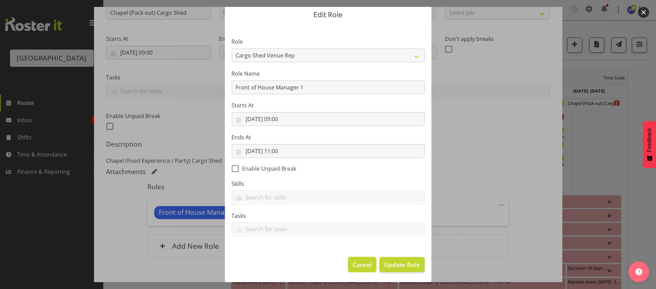
click at [357, 266] on span "Cancel" at bounding box center [362, 264] width 19 height 9
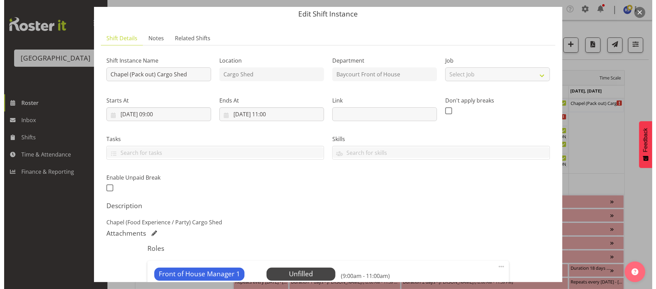
scroll to position [86, 0]
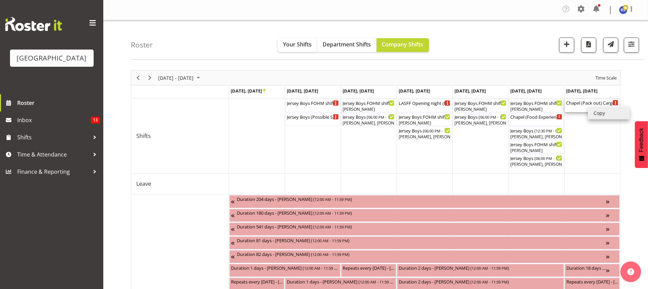
click at [569, 105] on div "Chapel (Pack out) Cargo Shed ( 09:00 AM - 11:00 AM )" at bounding box center [592, 102] width 52 height 7
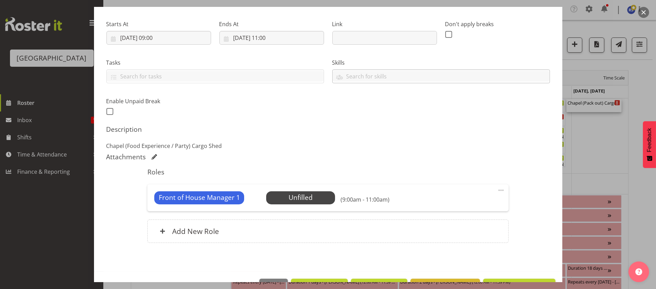
scroll to position [122, 0]
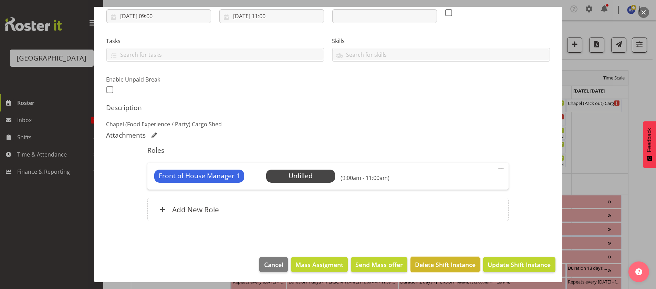
click at [434, 260] on span "Delete Shift Instance" at bounding box center [445, 264] width 61 height 9
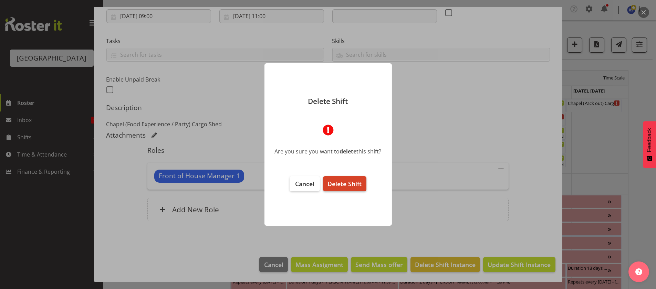
click at [356, 186] on span "Delete Shift" at bounding box center [344, 184] width 34 height 8
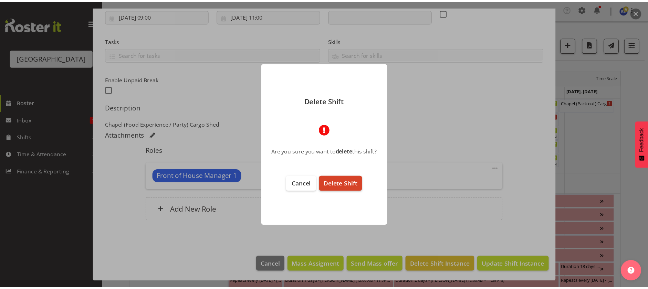
scroll to position [95, 0]
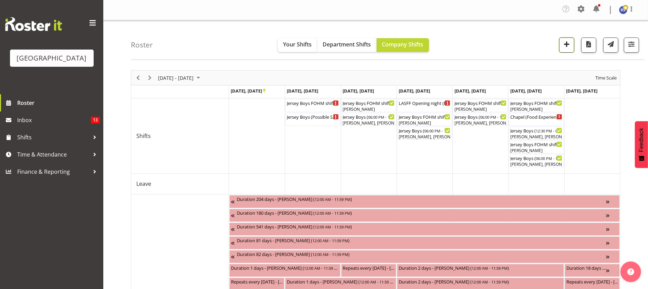
click at [568, 42] on span "button" at bounding box center [566, 44] width 9 height 9
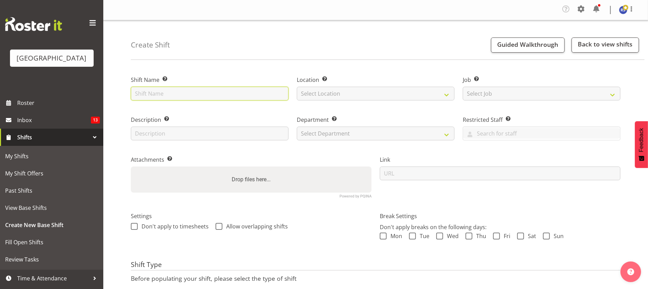
click at [195, 92] on input "text" at bounding box center [210, 94] width 158 height 14
type input "Chapel pack out"
select select "1119"
drag, startPoint x: 195, startPoint y: 92, endPoint x: 114, endPoint y: 93, distance: 80.9
click at [114, 93] on div "Create Shift Guided Walkthrough Back to view shifts Shift Name Enter a name for…" at bounding box center [375, 180] width 545 height 320
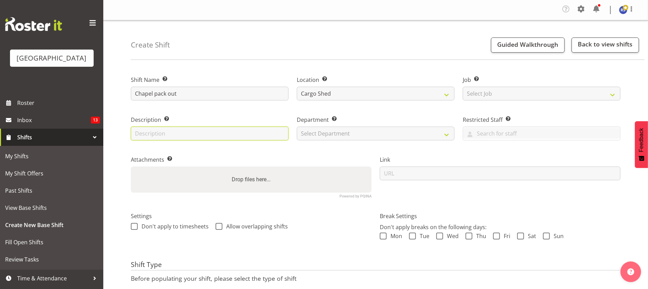
click at [147, 134] on input "text" at bounding box center [210, 134] width 158 height 14
paste input "Chapel pack out"
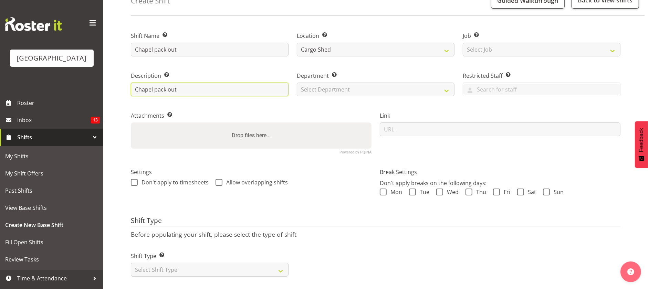
scroll to position [59, 0]
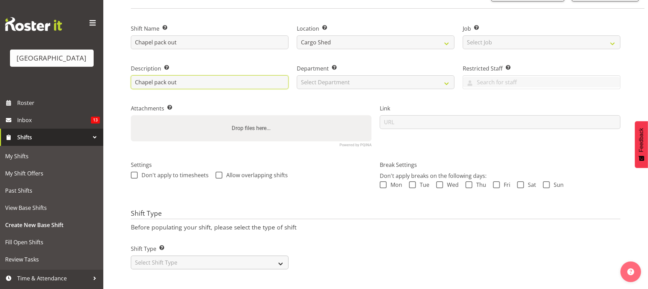
type input "Chapel pack out"
click at [201, 256] on select "Select Shift Type One Off Shift Recurring Shift Rotating Shift" at bounding box center [210, 263] width 158 height 14
select select "one_off"
click at [131, 256] on select "Select Shift Type One Off Shift Recurring Shift Rotating Shift" at bounding box center [210, 263] width 158 height 14
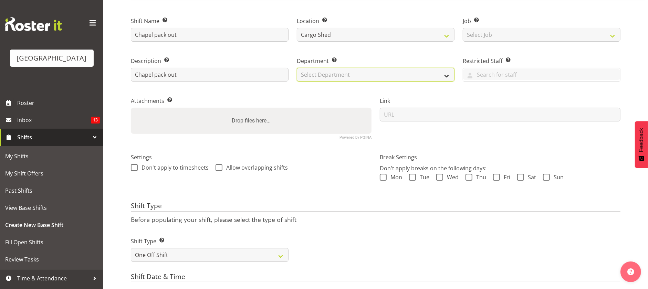
click at [355, 72] on select "Select Department Baycourt Front of House Baycourt Technical" at bounding box center [376, 75] width 158 height 14
select select "791"
click at [297, 68] on select "Select Department Baycourt Front of House Baycourt Technical" at bounding box center [376, 75] width 158 height 14
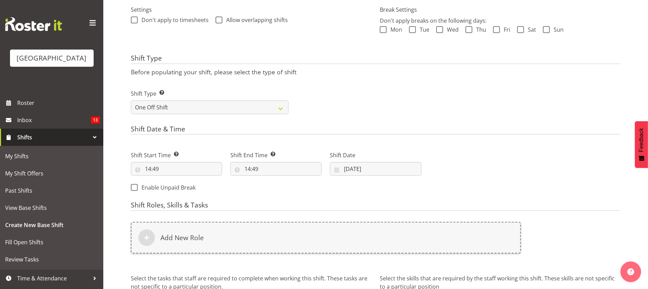
scroll to position [214, 0]
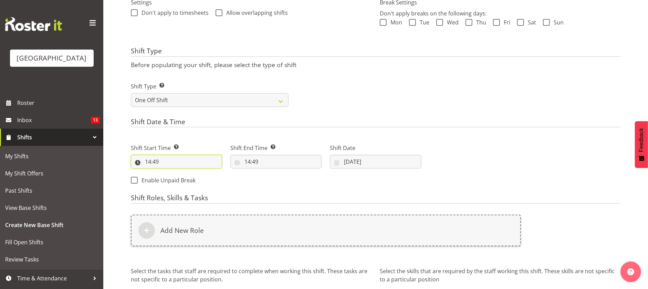
click at [167, 162] on input "14:49" at bounding box center [176, 162] width 91 height 14
click at [177, 179] on select "00 01 02 03 04 05 06 07 08 09 10 11 12 13 14 15 16 17 18 19 20 21 22 23" at bounding box center [177, 180] width 15 height 14
select select "9"
click at [170, 173] on select "00 01 02 03 04 05 06 07 08 09 10 11 12 13 14 15 16 17 18 19 20 21 22 23" at bounding box center [177, 180] width 15 height 14
type input "09:49"
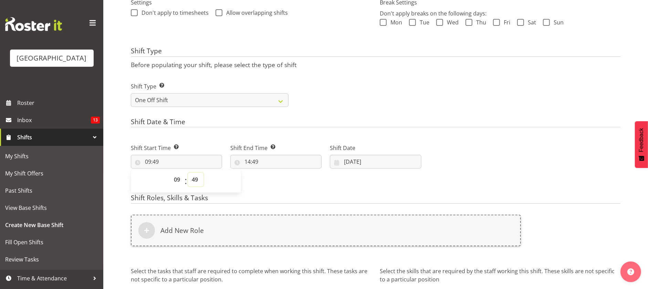
click at [198, 178] on select "00 01 02 03 04 05 06 07 08 09 10 11 12 13 14 15 16 17 18 19 20 21 22 23 24 25 2…" at bounding box center [195, 180] width 15 height 14
select select "0"
click at [188, 173] on select "00 01 02 03 04 05 06 07 08 09 10 11 12 13 14 15 16 17 18 19 20 21 22 23 24 25 2…" at bounding box center [195, 180] width 15 height 14
type input "09:00"
click at [273, 165] on input "14:49" at bounding box center [275, 162] width 91 height 14
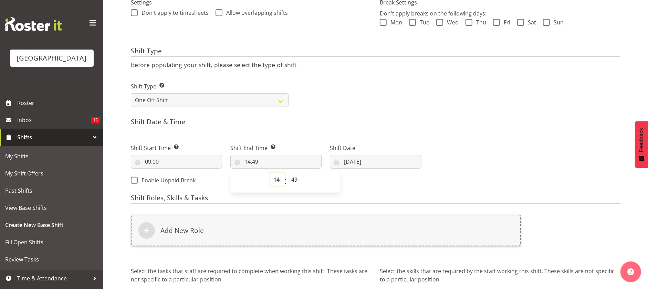
click at [276, 179] on select "00 01 02 03 04 05 06 07 08 09 10 11 12 13 14 15 16 17 18 19 20 21 22 23" at bounding box center [277, 180] width 15 height 14
select select "11"
click at [270, 173] on select "00 01 02 03 04 05 06 07 08 09 10 11 12 13 14 15 16 17 18 19 20 21 22 23" at bounding box center [277, 180] width 15 height 14
type input "11:49"
click at [296, 180] on select "00 01 02 03 04 05 06 07 08 09 10 11 12 13 14 15 16 17 18 19 20 21 22 23 24 25 2…" at bounding box center [294, 180] width 15 height 14
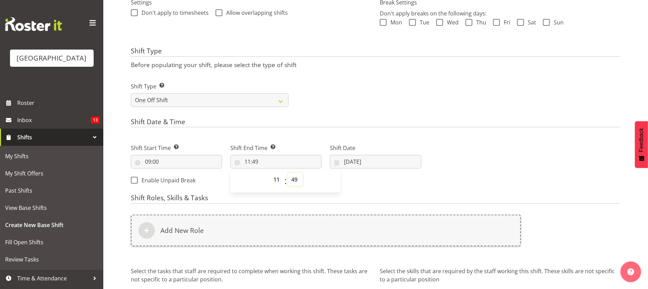
select select "0"
click at [287, 173] on select "00 01 02 03 04 05 06 07 08 09 10 11 12 13 14 15 16 17 18 19 20 21 22 23 24 25 2…" at bounding box center [294, 180] width 15 height 14
type input "11:00"
click at [371, 182] on div "Shift Start Time Set the time of the day you wish this shift to start 09:00 00 …" at bounding box center [276, 162] width 299 height 56
click at [360, 162] on input "02/09/2025" at bounding box center [375, 162] width 91 height 14
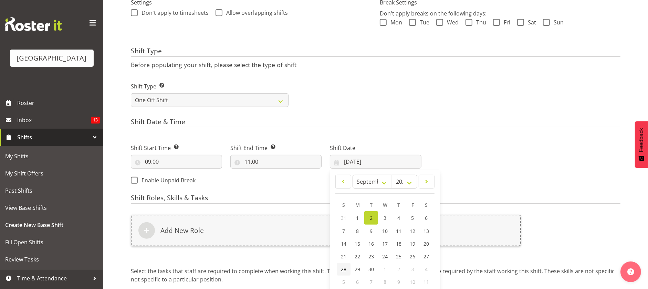
click at [345, 266] on span "28" at bounding box center [344, 269] width 6 height 7
type input "28/09/2025"
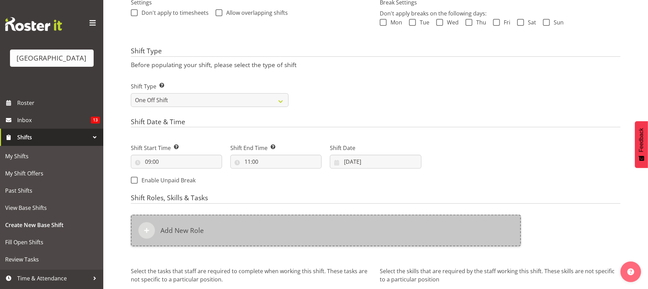
click at [278, 231] on div "Add New Role" at bounding box center [326, 231] width 390 height 32
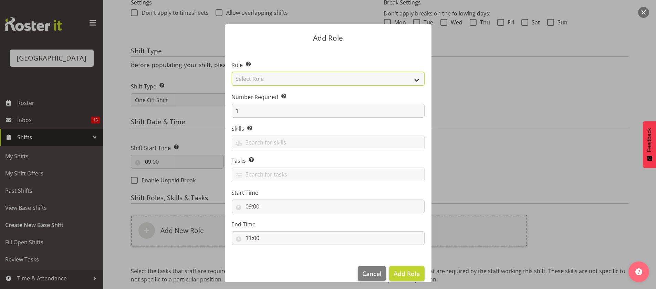
click at [278, 73] on select "Select Role Audio Bar Bar Runner Bar Training Box Office Cargo Shed Venue Rep C…" at bounding box center [328, 79] width 193 height 14
select select "1352"
click at [232, 72] on select "Select Role Audio Bar Bar Runner Bar Training Box Office Cargo Shed Venue Rep C…" at bounding box center [328, 79] width 193 height 14
click at [398, 275] on span "Add Role" at bounding box center [406, 274] width 26 height 8
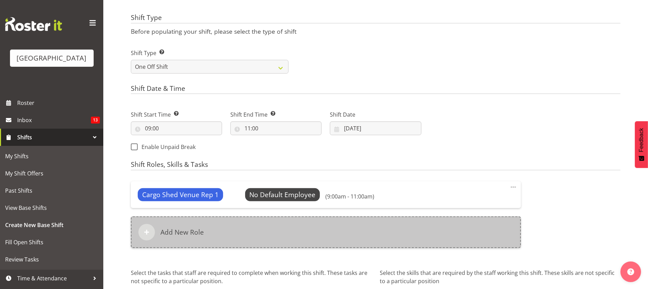
scroll to position [300, 0]
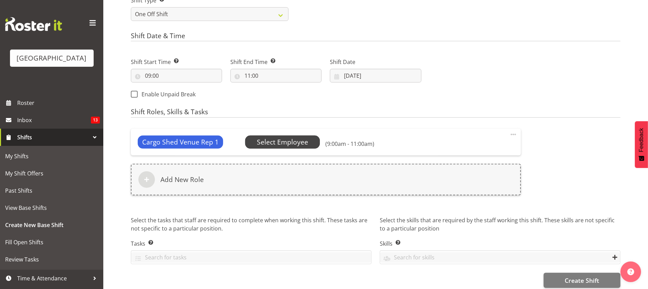
click at [290, 139] on span "Select Employee" at bounding box center [282, 142] width 51 height 10
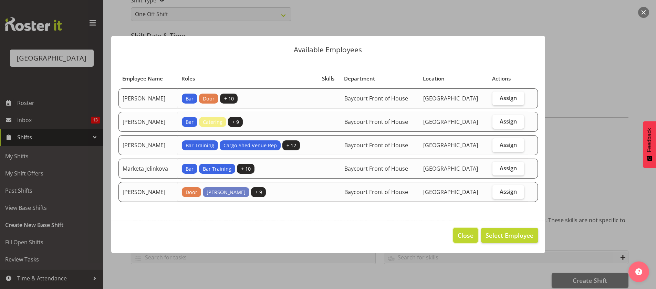
click at [462, 240] on span "Close" at bounding box center [466, 235] width 16 height 9
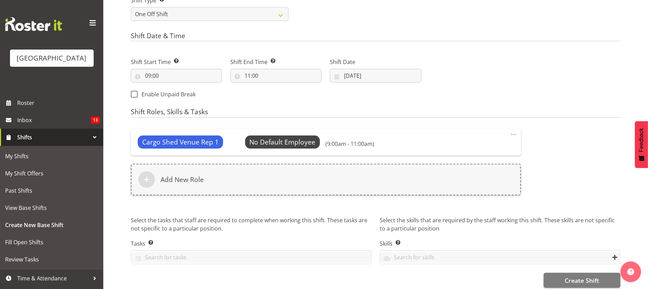
scroll to position [312, 0]
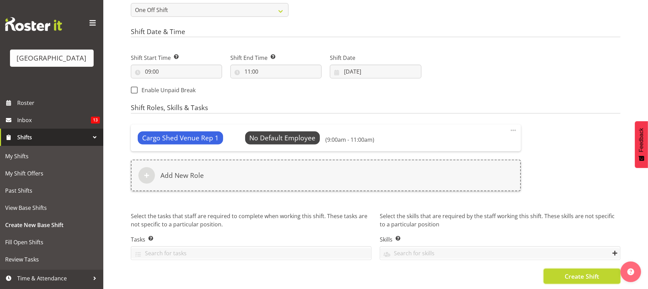
click at [584, 272] on span "Create Shift" at bounding box center [582, 276] width 34 height 9
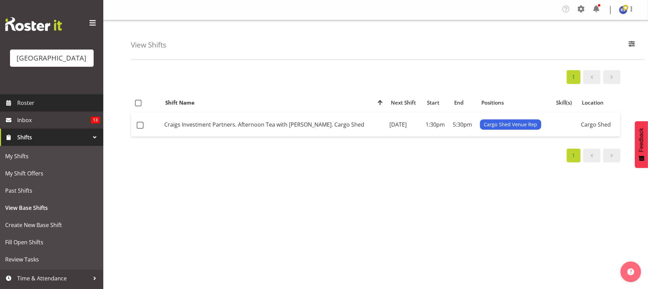
click at [33, 108] on span "Roster" at bounding box center [58, 103] width 83 height 10
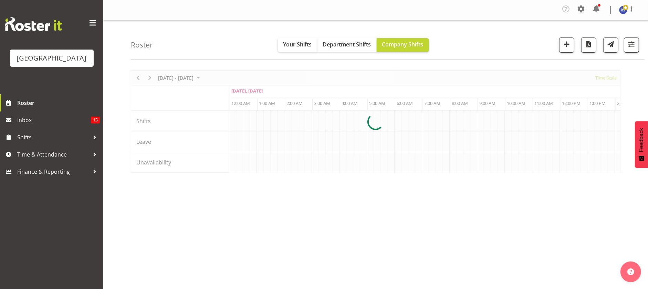
scroll to position [0, 661]
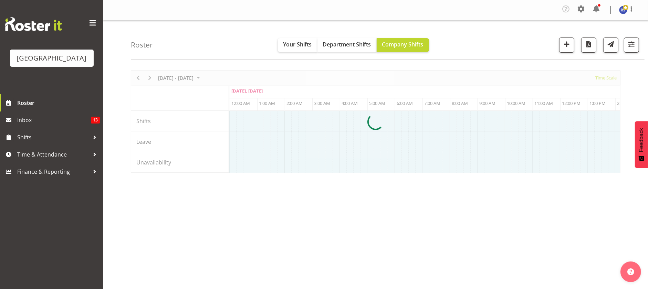
click at [189, 77] on div at bounding box center [376, 121] width 490 height 103
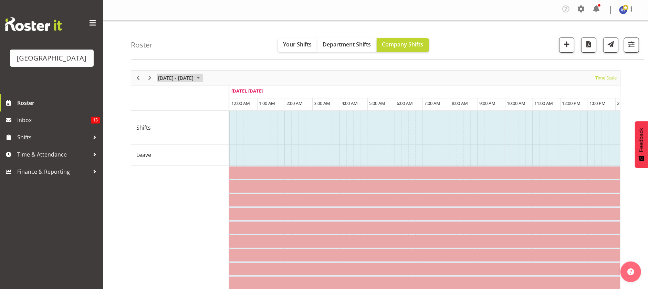
click at [189, 77] on span "[DATE] - [DATE]" at bounding box center [175, 78] width 37 height 9
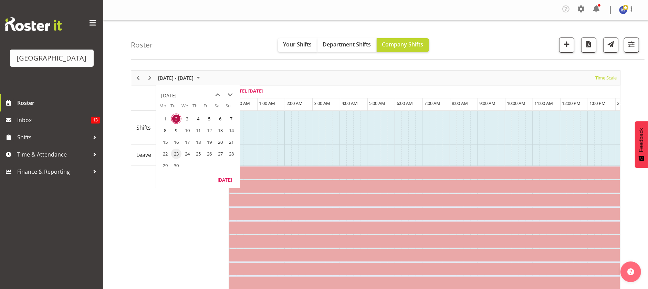
click at [175, 156] on span "23" at bounding box center [176, 154] width 10 height 10
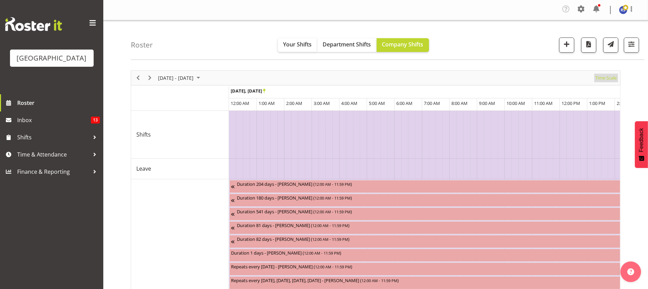
click at [604, 77] on span "Time Scale" at bounding box center [606, 78] width 23 height 9
